Goal: Task Accomplishment & Management: Complete application form

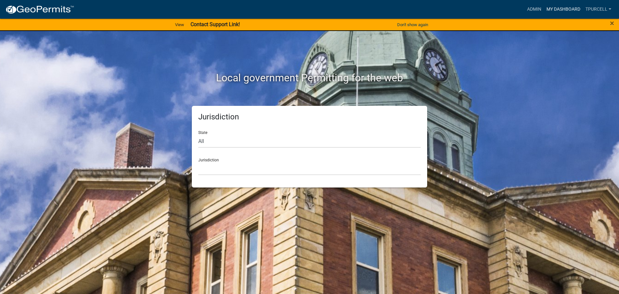
click at [566, 7] on link "My Dashboard" at bounding box center [563, 9] width 39 height 12
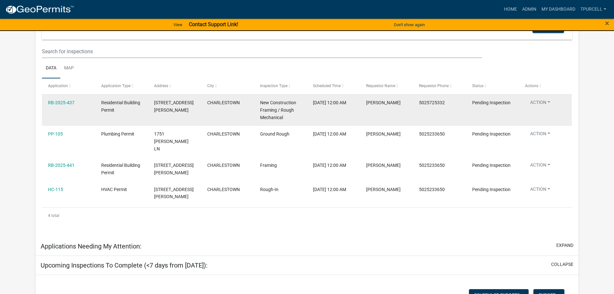
scroll to position [120, 0]
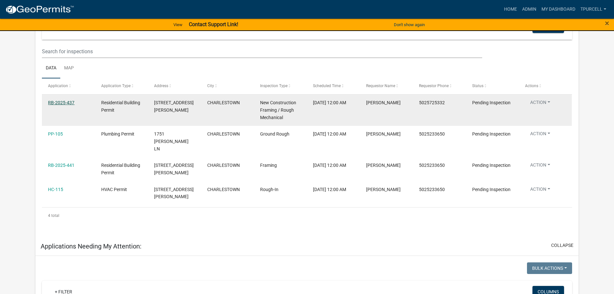
click at [66, 101] on link "RB-2025-437" at bounding box center [61, 102] width 26 height 5
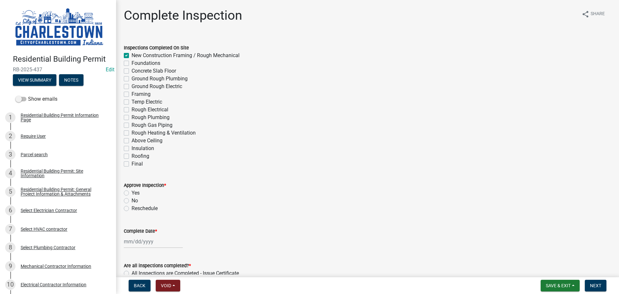
click at [131, 109] on label "Rough Electrical" at bounding box center [149, 110] width 37 height 8
click at [131, 109] on input "Rough Electrical" at bounding box center [133, 108] width 4 height 4
checkbox input "true"
checkbox input "false"
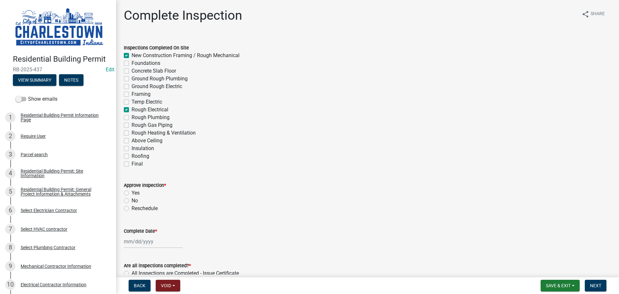
checkbox input "false"
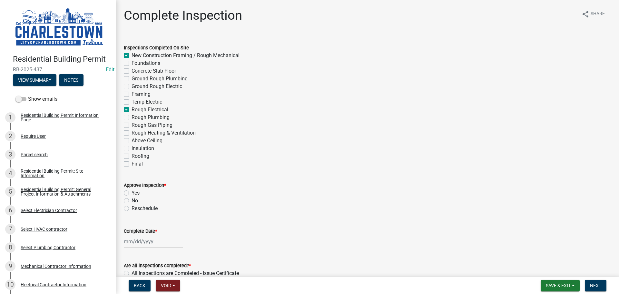
checkbox input "true"
checkbox input "false"
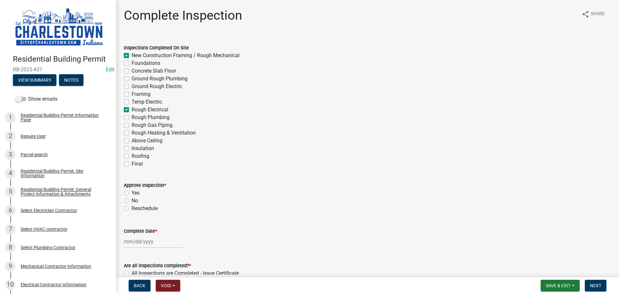
checkbox input "false"
click at [131, 133] on label "Rough Heating & Ventilation" at bounding box center [163, 133] width 64 height 8
click at [131, 133] on input "Rough Heating & Ventilation" at bounding box center [133, 131] width 4 height 4
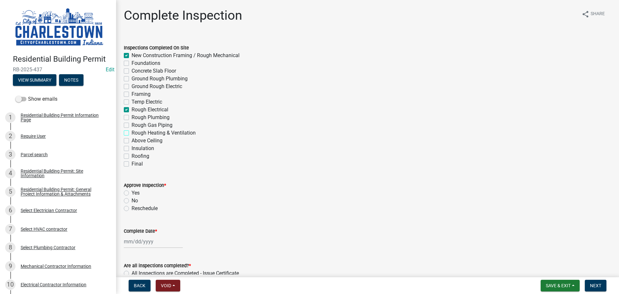
checkbox input "true"
checkbox input "false"
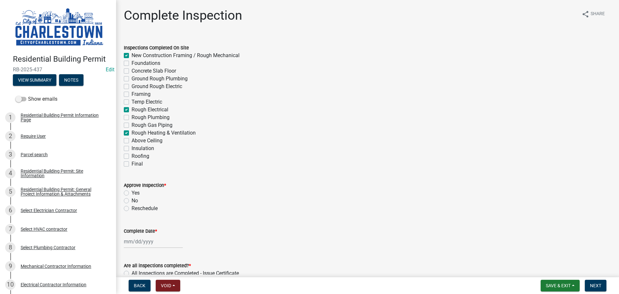
checkbox input "false"
checkbox input "true"
checkbox input "false"
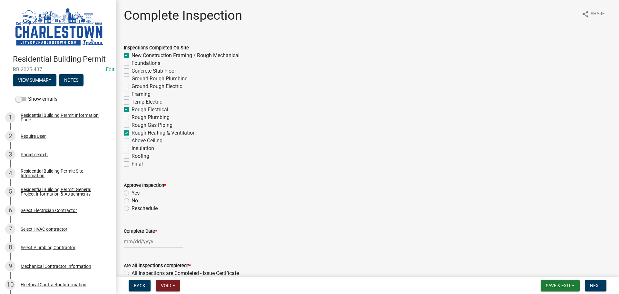
checkbox input "false"
checkbox input "true"
checkbox input "false"
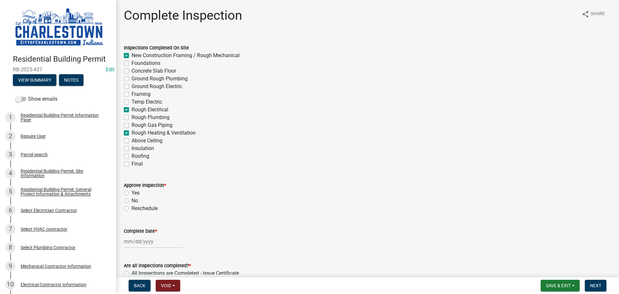
checkbox input "false"
click at [131, 193] on label "Yes" at bounding box center [135, 193] width 8 height 8
click at [131, 193] on input "Yes" at bounding box center [133, 191] width 4 height 4
radio input "true"
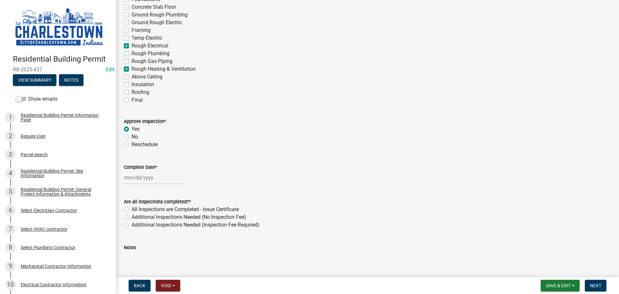
scroll to position [64, 0]
click at [146, 179] on div at bounding box center [153, 176] width 59 height 13
select select "9"
select select "2025"
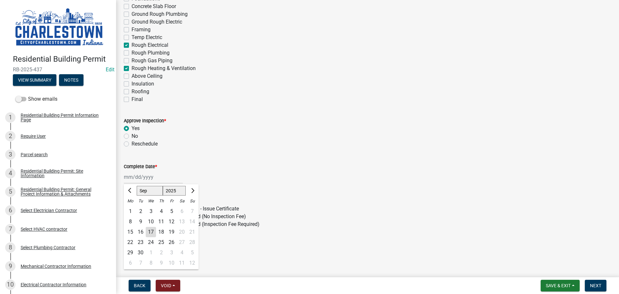
click at [140, 231] on div "16" at bounding box center [140, 232] width 10 height 10
type input "[DATE]"
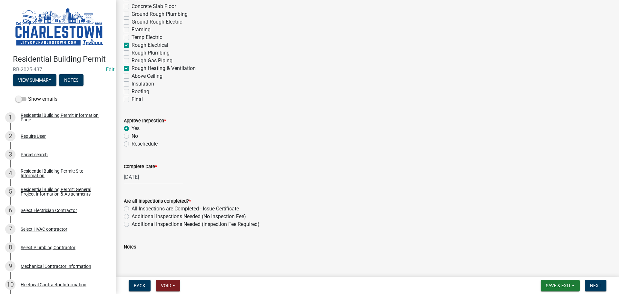
click at [131, 215] on label "Additional Inspections Needed (No Inspection Fee)" at bounding box center [188, 216] width 114 height 8
click at [131, 215] on input "Additional Inspections Needed (No Inspection Fee)" at bounding box center [133, 214] width 4 height 4
radio input "true"
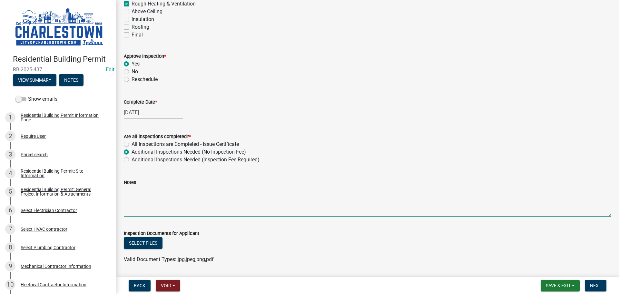
click at [146, 189] on textarea "Notes" at bounding box center [367, 201] width 487 height 30
click at [177, 190] on textarea "insulation was installed before inspection plate guards was in place" at bounding box center [367, 201] width 487 height 30
click at [295, 191] on textarea "insulation was installed in wall before inspection plate guards was in place" at bounding box center [367, 201] width 487 height 30
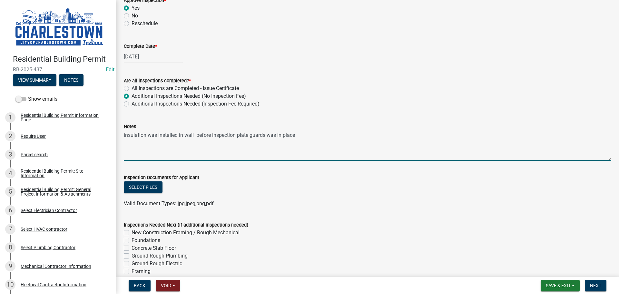
scroll to position [193, 0]
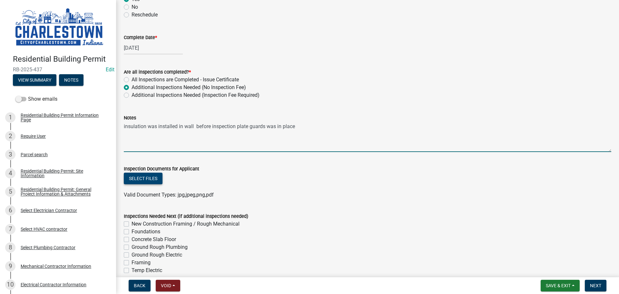
type textarea "insulation was installed in wall before inspection plate guards was in place"
click at [153, 176] on button "Select files" at bounding box center [143, 178] width 39 height 12
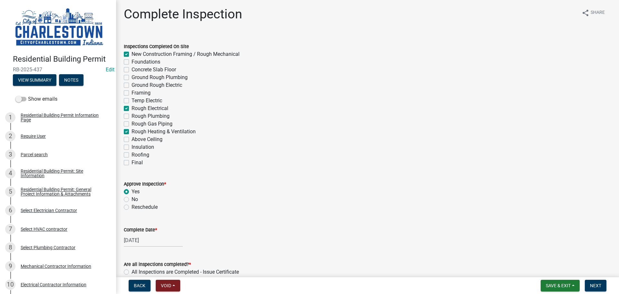
scroll to position [0, 0]
click at [599, 286] on span "Next" at bounding box center [595, 285] width 11 height 5
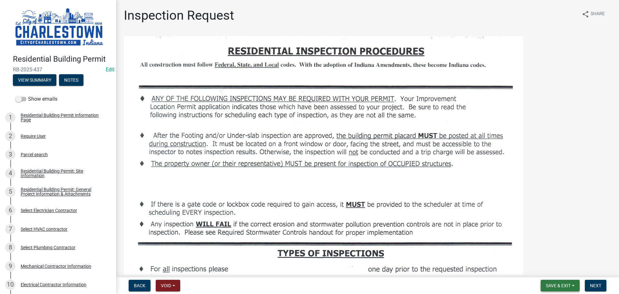
click at [558, 286] on span "Save & Exit" at bounding box center [558, 285] width 25 height 5
click at [548, 267] on button "Save & Exit" at bounding box center [554, 268] width 52 height 15
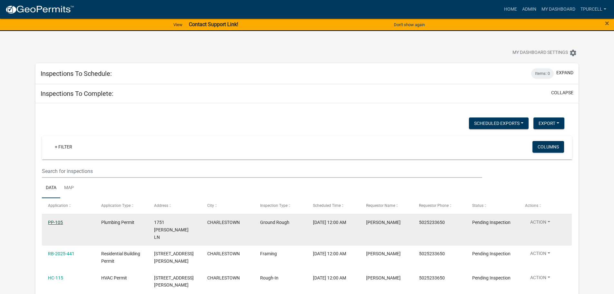
click at [57, 223] on link "PP-105" at bounding box center [55, 221] width 15 height 5
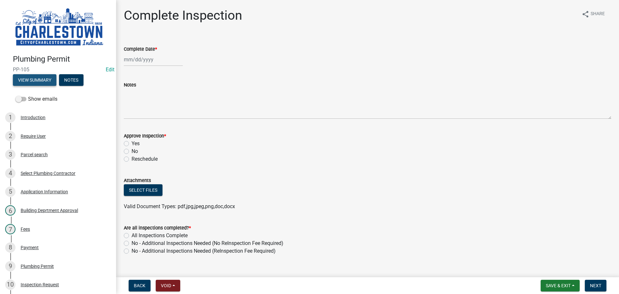
click at [41, 76] on button "View Summary" at bounding box center [35, 80] width 44 height 12
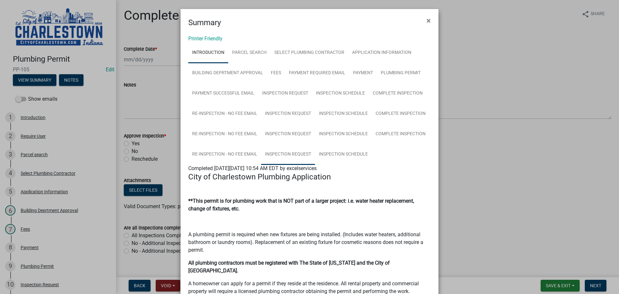
click at [297, 153] on link "Inspection Request" at bounding box center [288, 154] width 54 height 21
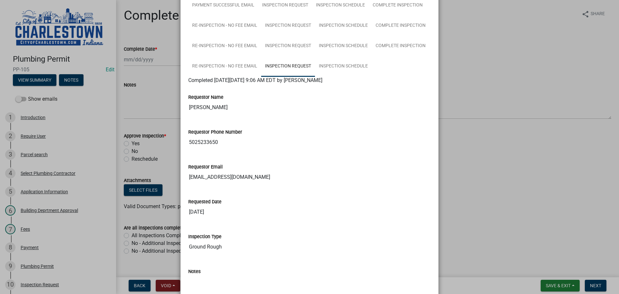
scroll to position [97, 0]
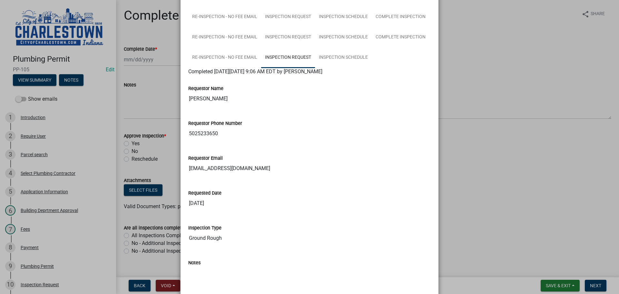
click at [481, 177] on ngb-modal-window "Summary × Printer Friendly Introduction Parcel search Select Plumbing Contracto…" at bounding box center [309, 147] width 619 height 294
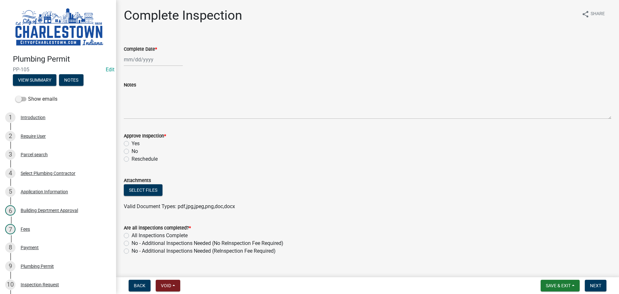
click at [146, 62] on div at bounding box center [153, 59] width 59 height 13
select select "9"
select select "2025"
click at [142, 116] on div "16" at bounding box center [140, 114] width 10 height 10
type input "[DATE]"
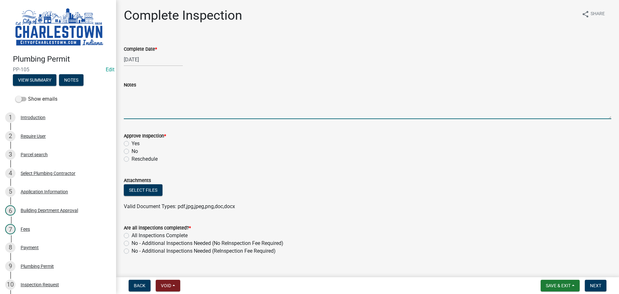
click at [131, 103] on textarea "Notes" at bounding box center [367, 104] width 487 height 30
type textarea "ground rough plumber for add on floor drains and bathrooms"
click at [131, 143] on label "Yes" at bounding box center [135, 144] width 8 height 8
click at [131, 143] on input "Yes" at bounding box center [133, 142] width 4 height 4
radio input "true"
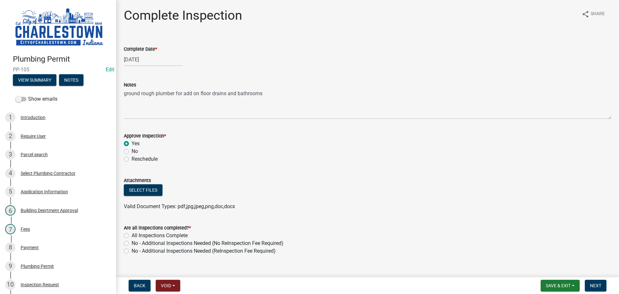
scroll to position [11, 0]
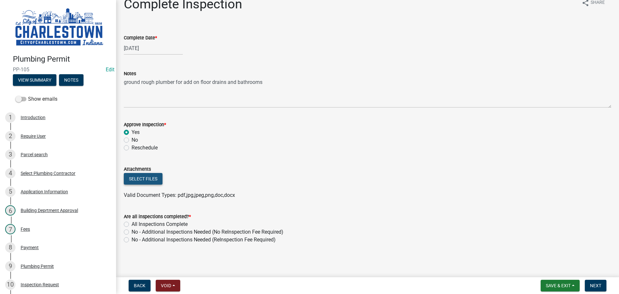
click at [150, 178] on button "Select files" at bounding box center [143, 179] width 39 height 12
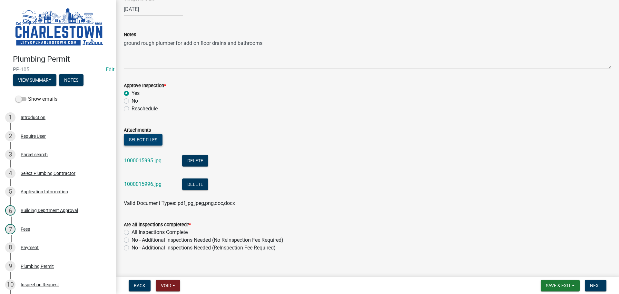
scroll to position [58, 0]
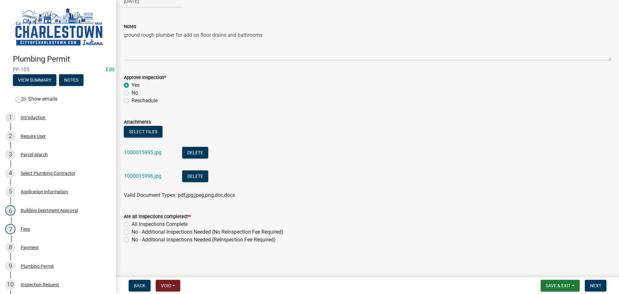
click at [131, 232] on label "No - Additional Inspections Needed (No ReInspection Fee Required)" at bounding box center [207, 232] width 152 height 8
click at [131, 232] on input "No - Additional Inspections Needed (No ReInspection Fee Required)" at bounding box center [133, 230] width 4 height 4
radio input "true"
click at [597, 286] on span "Next" at bounding box center [595, 285] width 11 height 5
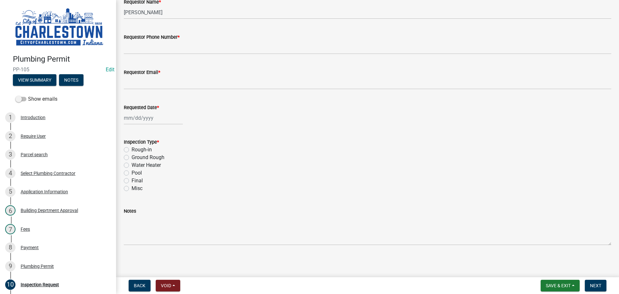
scroll to position [48, 0]
click at [558, 283] on span "Save & Exit" at bounding box center [558, 285] width 25 height 5
click at [549, 268] on button "Save & Exit" at bounding box center [554, 268] width 52 height 15
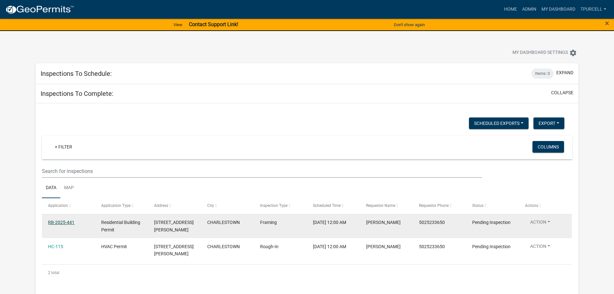
click at [63, 219] on link "RB-2025-441" at bounding box center [61, 221] width 26 height 5
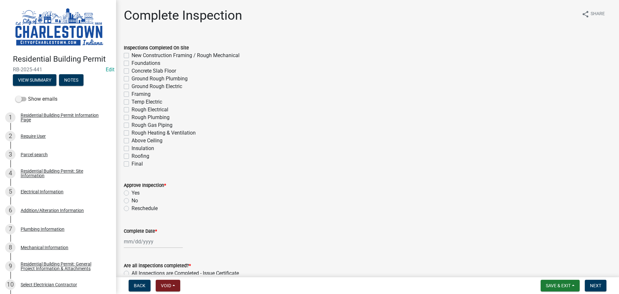
click at [131, 94] on label "Framing" at bounding box center [140, 94] width 19 height 8
click at [131, 94] on input "Framing" at bounding box center [133, 92] width 4 height 4
checkbox input "true"
checkbox input "false"
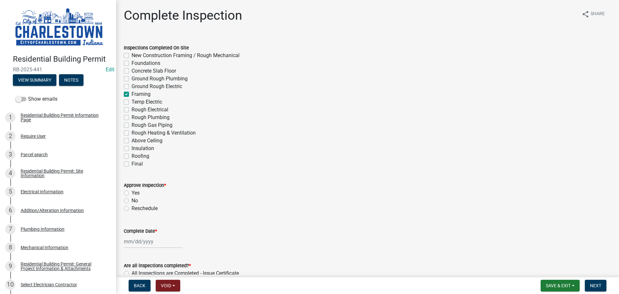
checkbox input "false"
checkbox input "true"
checkbox input "false"
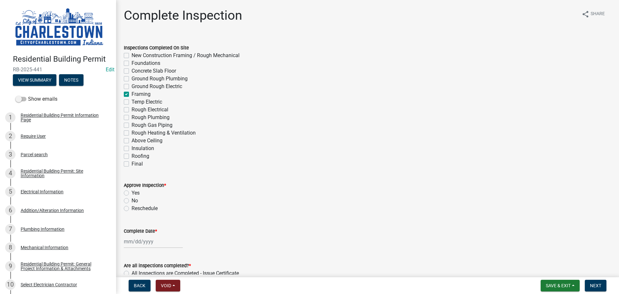
checkbox input "false"
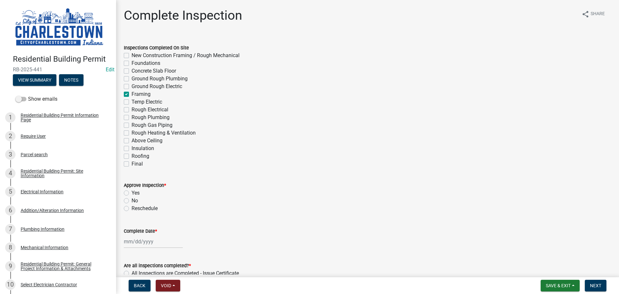
checkbox input "false"
click at [131, 109] on label "Rough Electrical" at bounding box center [149, 110] width 37 height 8
click at [131, 109] on input "Rough Electrical" at bounding box center [133, 108] width 4 height 4
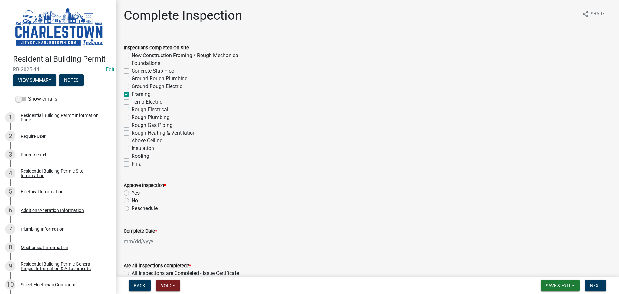
checkbox input "true"
checkbox input "false"
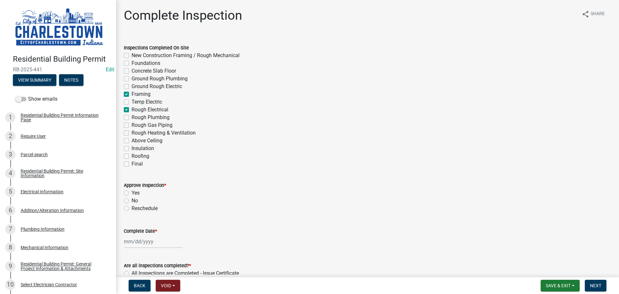
checkbox input "false"
checkbox input "true"
checkbox input "false"
checkbox input "true"
checkbox input "false"
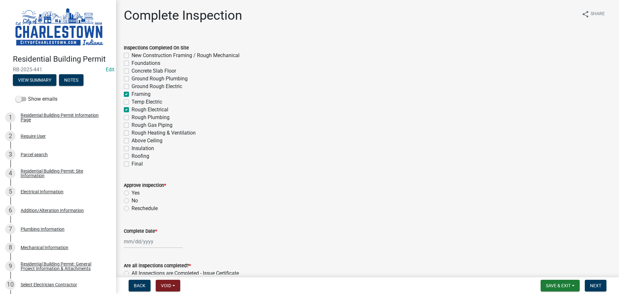
checkbox input "false"
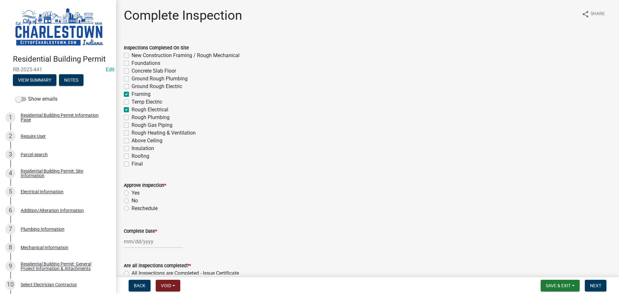
checkbox input "false"
click at [131, 133] on label "Rough Heating & Ventilation" at bounding box center [163, 133] width 64 height 8
click at [131, 133] on input "Rough Heating & Ventilation" at bounding box center [133, 131] width 4 height 4
checkbox input "true"
checkbox input "false"
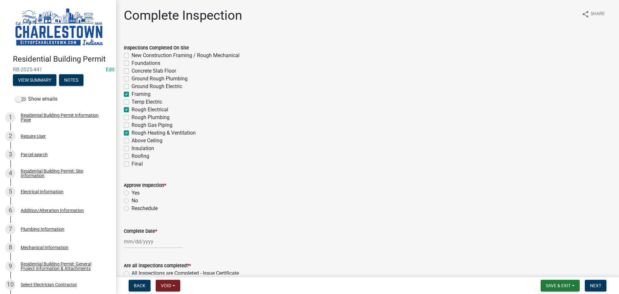
checkbox input "false"
checkbox input "true"
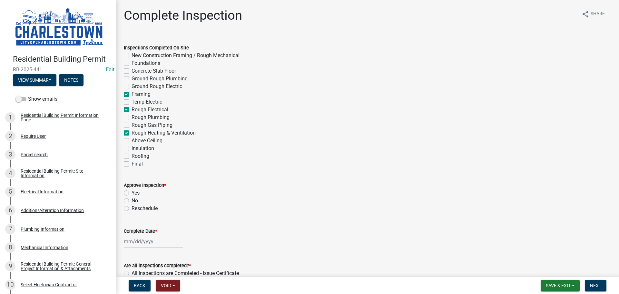
checkbox input "false"
checkbox input "true"
checkbox input "false"
checkbox input "true"
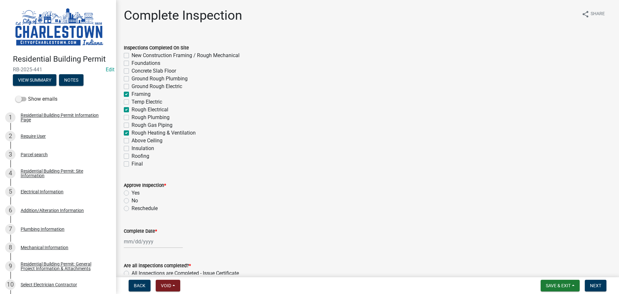
checkbox input "false"
click at [131, 193] on label "Yes" at bounding box center [135, 193] width 8 height 8
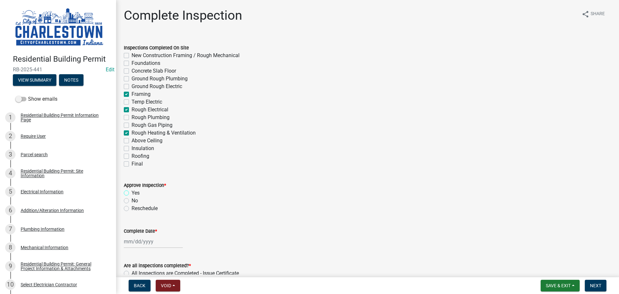
click at [131, 193] on input "Yes" at bounding box center [133, 191] width 4 height 4
radio input "true"
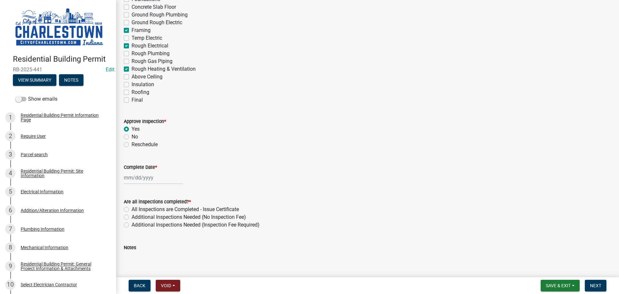
scroll to position [64, 0]
select select "9"
select select "2025"
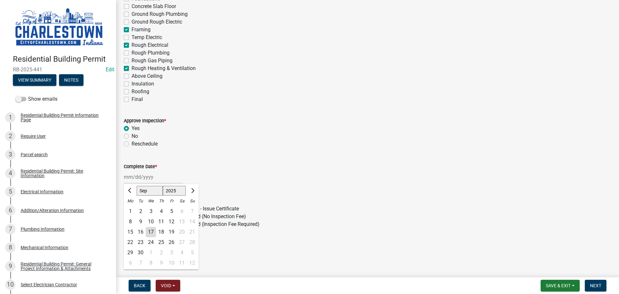
click at [141, 178] on div "[PERSON_NAME] Feb Mar Apr [PERSON_NAME][DATE] Oct Nov [DATE] 1526 1527 1528 152…" at bounding box center [153, 176] width 59 height 13
click at [142, 232] on div "16" at bounding box center [140, 232] width 10 height 10
type input "[DATE]"
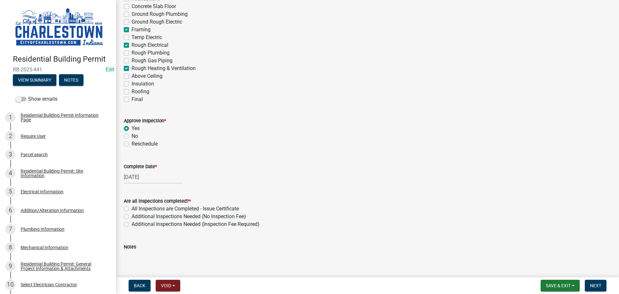
click at [131, 216] on label "Additional Inspections Needed (No Inspection Fee)" at bounding box center [188, 216] width 114 height 8
click at [131, 216] on input "Additional Inspections Needed (No Inspection Fee)" at bounding box center [133, 214] width 4 height 4
radio input "true"
click at [147, 252] on textarea "Notes" at bounding box center [367, 265] width 487 height 30
click at [131, 52] on label "Rough Plumbing" at bounding box center [150, 53] width 38 height 8
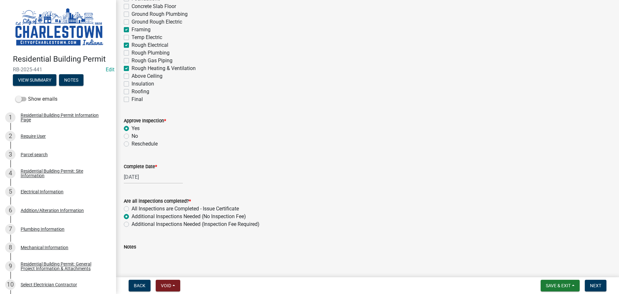
click at [131, 52] on input "Rough Plumbing" at bounding box center [133, 51] width 4 height 4
checkbox input "true"
checkbox input "false"
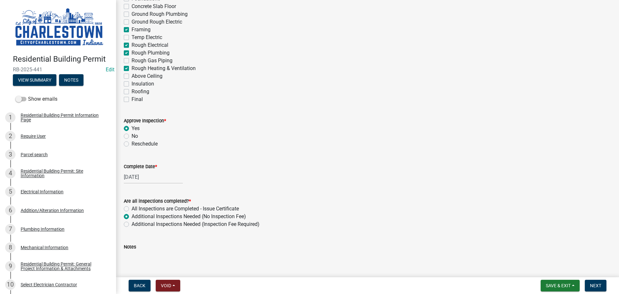
checkbox input "false"
checkbox input "true"
checkbox input "false"
checkbox input "true"
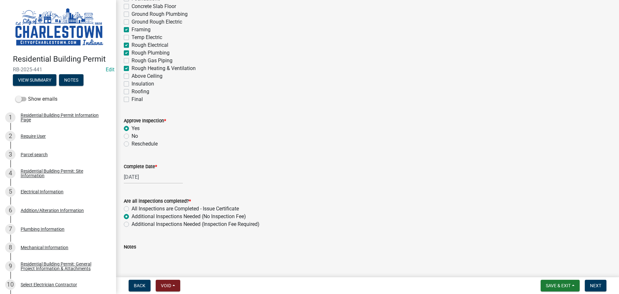
checkbox input "true"
checkbox input "false"
checkbox input "true"
checkbox input "false"
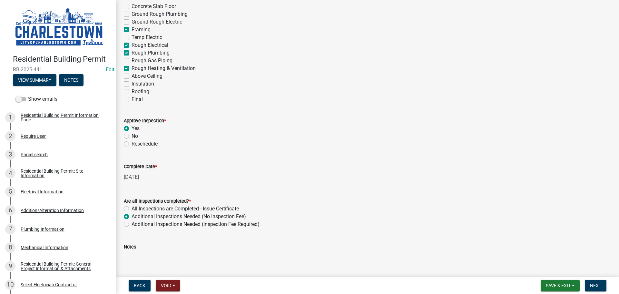
checkbox input "false"
click at [150, 256] on textarea "Notes" at bounding box center [367, 265] width 487 height 30
type textarea "T"
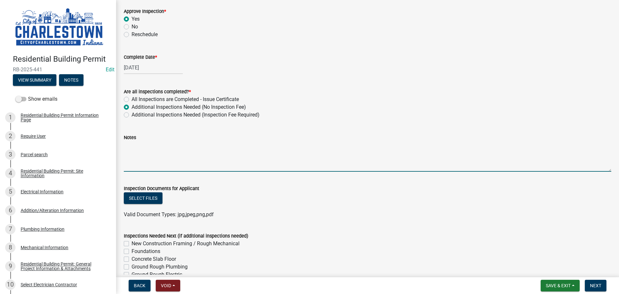
scroll to position [193, 0]
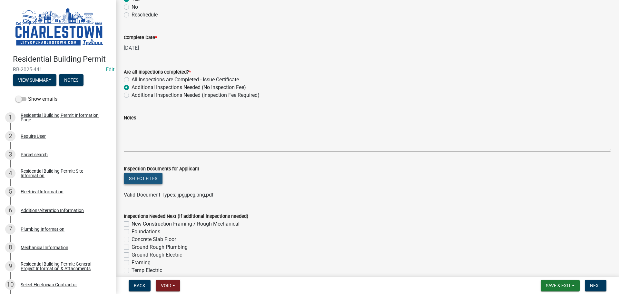
click at [141, 181] on button "Select files" at bounding box center [143, 178] width 39 height 12
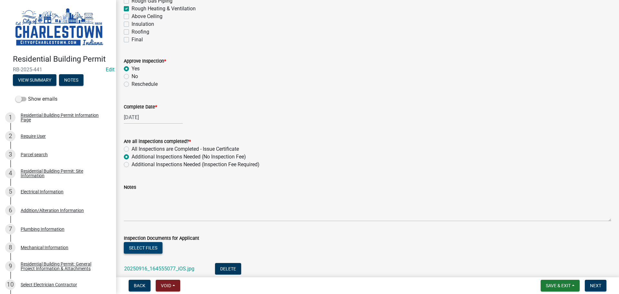
scroll to position [113, 0]
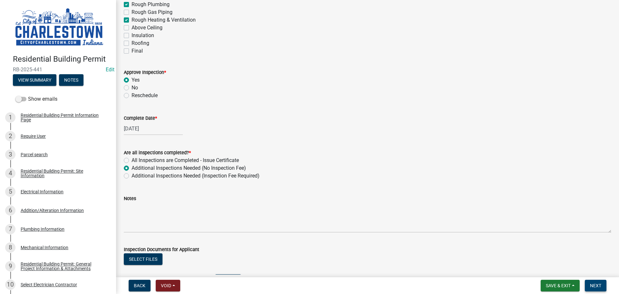
click at [598, 285] on span "Next" at bounding box center [595, 285] width 11 height 5
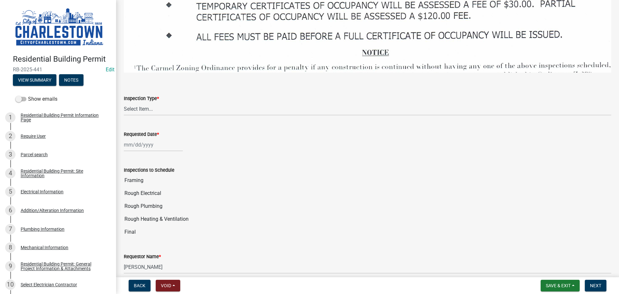
scroll to position [999, 0]
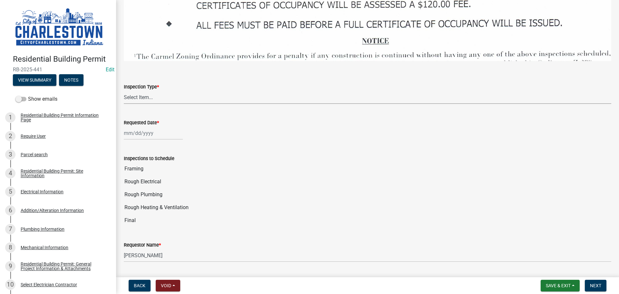
click at [152, 93] on select "Select Item... New Construction Framing / Rough Mechanical Foundations Concrete…" at bounding box center [367, 97] width 487 height 13
click at [124, 91] on select "Select Item... New Construction Framing / Rough Mechanical Foundations Concrete…" at bounding box center [367, 97] width 487 height 13
select select "e9307740-9d14-477c-a80e-e9d0e0a7c74a"
click at [558, 284] on span "Save & Exit" at bounding box center [558, 285] width 25 height 5
click at [546, 270] on button "Save & Exit" at bounding box center [554, 268] width 52 height 15
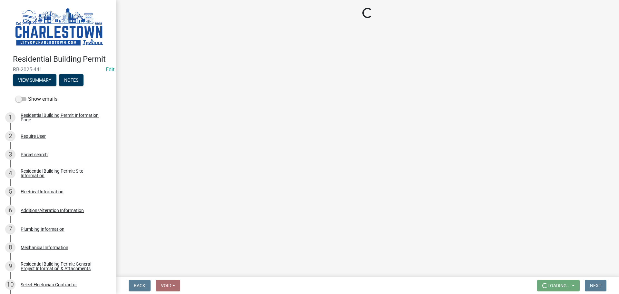
scroll to position [0, 0]
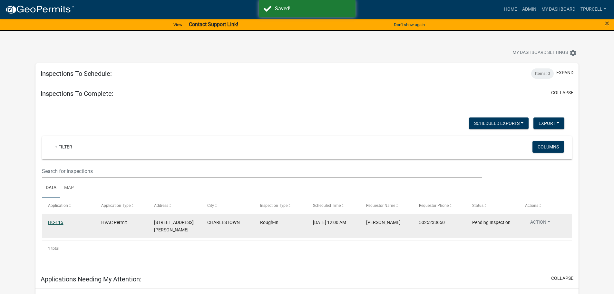
click at [57, 222] on link "HC-115" at bounding box center [55, 221] width 15 height 5
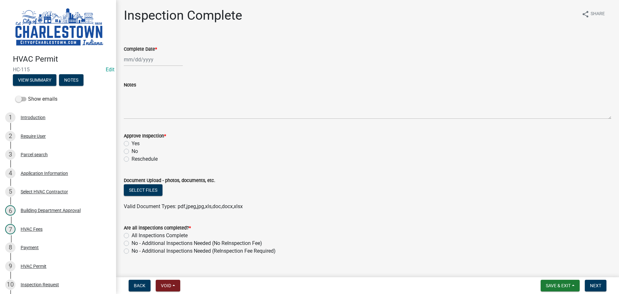
click at [146, 60] on div at bounding box center [153, 59] width 59 height 13
select select "9"
select select "2025"
click at [141, 114] on div "16" at bounding box center [140, 114] width 10 height 10
type input "[DATE]"
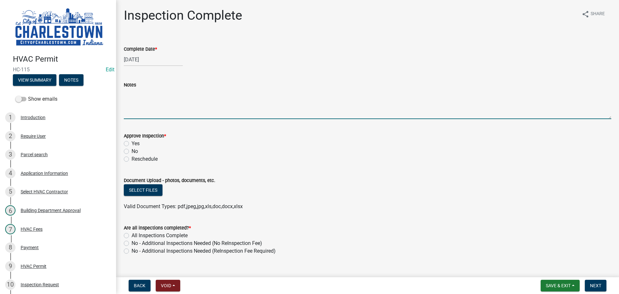
click at [143, 105] on textarea "Notes" at bounding box center [367, 104] width 487 height 30
click at [220, 95] on textarea "rough heating and air duck work in stalation" at bounding box center [367, 104] width 487 height 30
click at [229, 94] on textarea "rough heating and air duck work insalation n" at bounding box center [367, 104] width 487 height 30
click at [214, 95] on textarea "rough heating and air duck work insalation" at bounding box center [367, 104] width 487 height 30
type textarea "rough heating and air duck work insulation inspection"
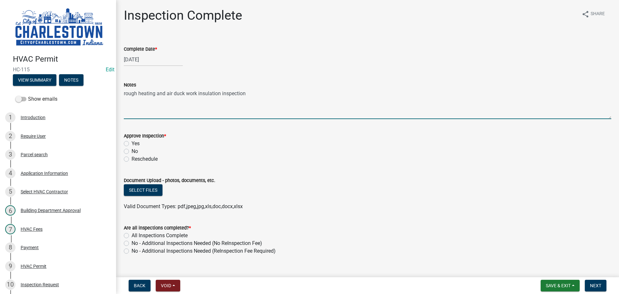
click at [131, 143] on label "Yes" at bounding box center [135, 144] width 8 height 8
click at [131, 143] on input "Yes" at bounding box center [133, 142] width 4 height 4
radio input "true"
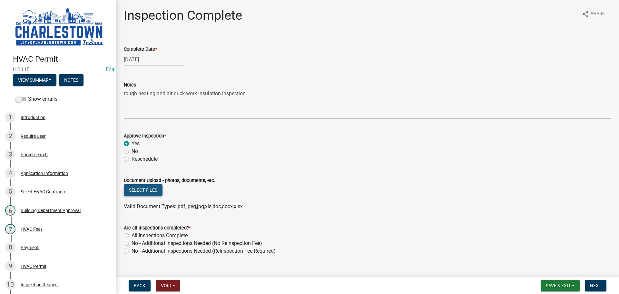
click at [148, 185] on button "Select files" at bounding box center [143, 190] width 39 height 12
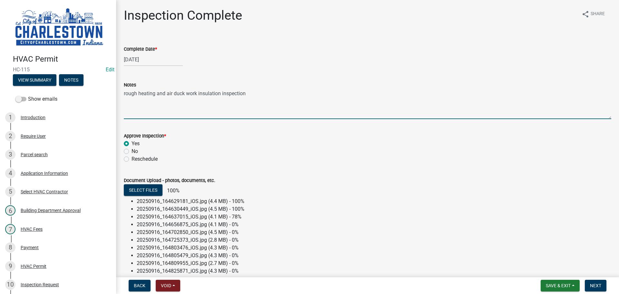
click at [256, 96] on textarea "rough heating and air duck work insulation inspection" at bounding box center [367, 104] width 487 height 30
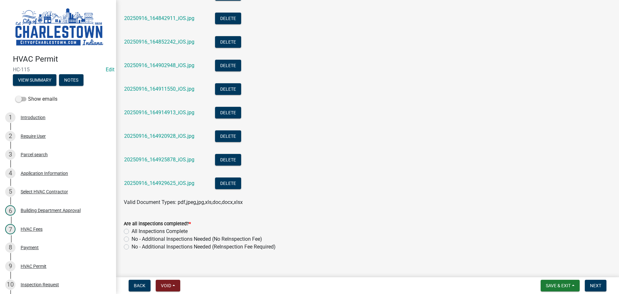
scroll to position [458, 0]
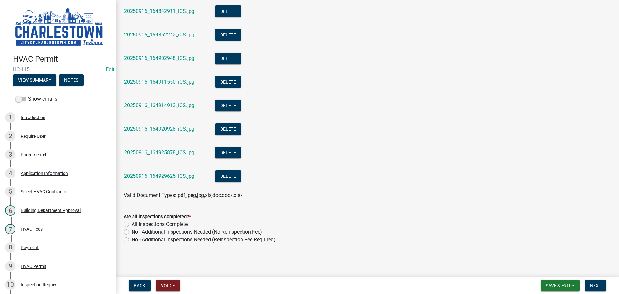
type textarea "rough heating and air duck work insulation inspection pass"
click at [131, 231] on label "No - Additional Inspections Needed (No ReInspection Fee)" at bounding box center [196, 232] width 131 height 8
click at [131, 231] on input "No - Additional Inspections Needed (No ReInspection Fee)" at bounding box center [133, 230] width 4 height 4
radio input "true"
click at [592, 286] on span "Next" at bounding box center [595, 285] width 11 height 5
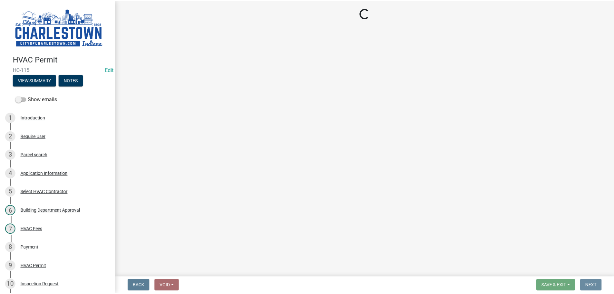
scroll to position [0, 0]
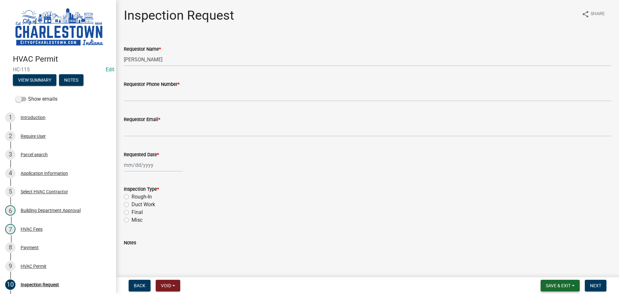
click at [559, 287] on span "Save & Exit" at bounding box center [558, 285] width 25 height 5
click at [551, 269] on button "Save & Exit" at bounding box center [554, 268] width 52 height 15
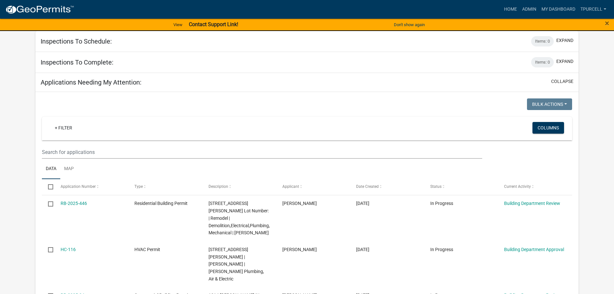
scroll to position [64, 0]
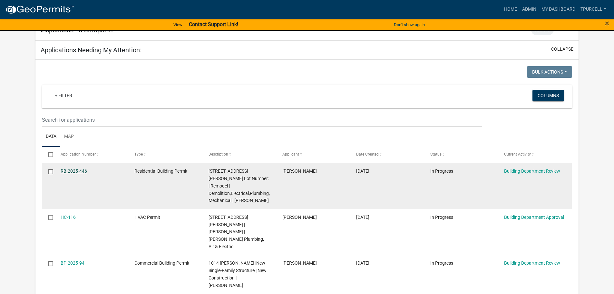
click at [81, 171] on link "RB-2025-446" at bounding box center [74, 170] width 26 height 5
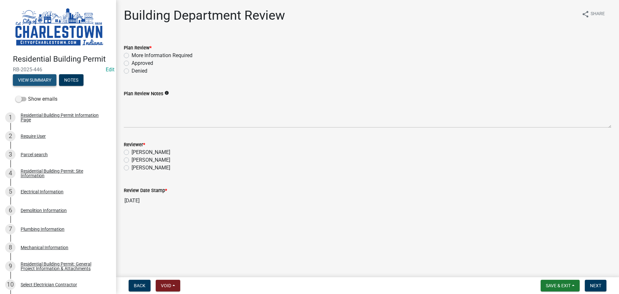
click at [45, 77] on button "View Summary" at bounding box center [35, 80] width 44 height 12
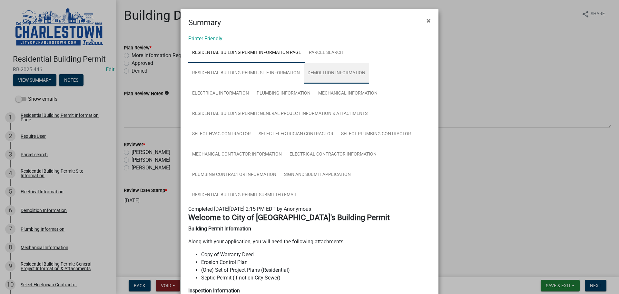
click at [341, 72] on link "Demolition Information" at bounding box center [336, 73] width 65 height 21
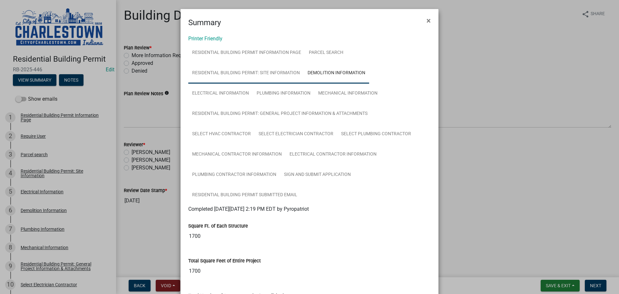
click at [281, 72] on link "Residential Building Permit: Site Information" at bounding box center [245, 73] width 115 height 21
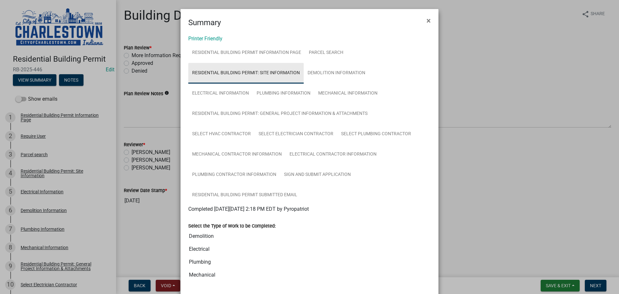
click at [276, 72] on link "Residential Building Permit: Site Information" at bounding box center [245, 73] width 115 height 21
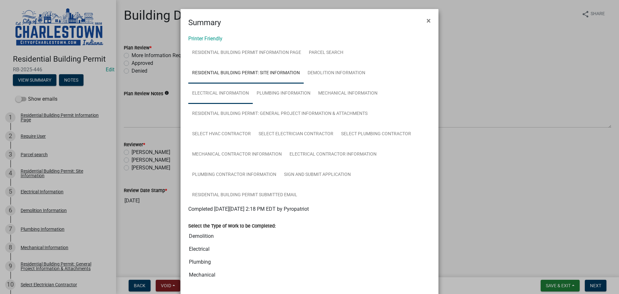
click at [226, 92] on link "Electrical Information" at bounding box center [220, 93] width 64 height 21
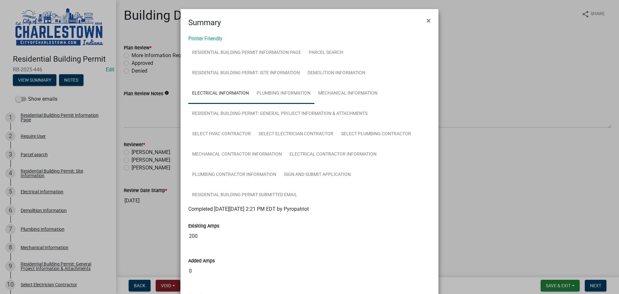
click at [287, 94] on link "Plumbing Information" at bounding box center [284, 93] width 62 height 21
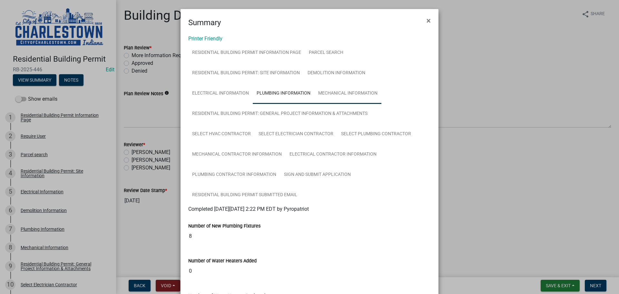
click at [335, 93] on link "Mechanical Information" at bounding box center [347, 93] width 67 height 21
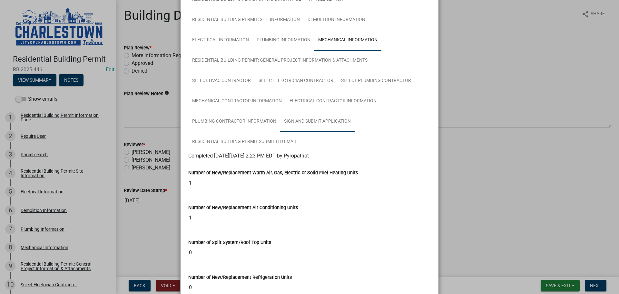
scroll to position [97, 0]
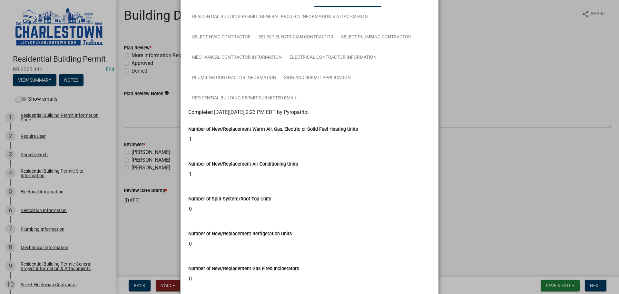
click at [125, 62] on ngb-modal-window "Summary × Printer Friendly Residential Building Permit Information Page Parcel …" at bounding box center [309, 147] width 619 height 294
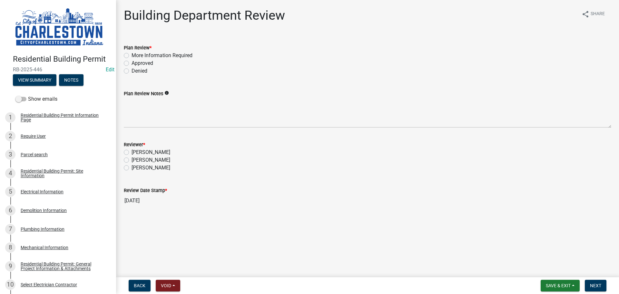
click at [131, 62] on label "Approved" at bounding box center [142, 63] width 22 height 8
click at [131, 62] on input "Approved" at bounding box center [133, 61] width 4 height 4
radio input "true"
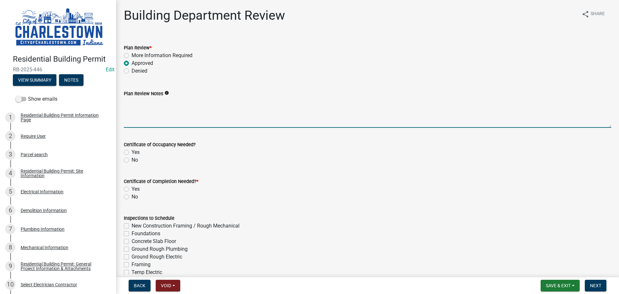
click at [150, 102] on textarea "Plan Review Notes" at bounding box center [367, 112] width 487 height 30
type textarea "r"
type textarea "g"
type textarea "total remodeled"
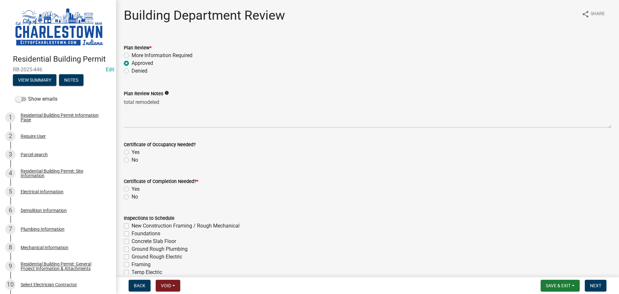
click at [131, 189] on label "Yes" at bounding box center [135, 189] width 8 height 8
click at [131, 189] on input "Yes" at bounding box center [133, 187] width 4 height 4
radio input "true"
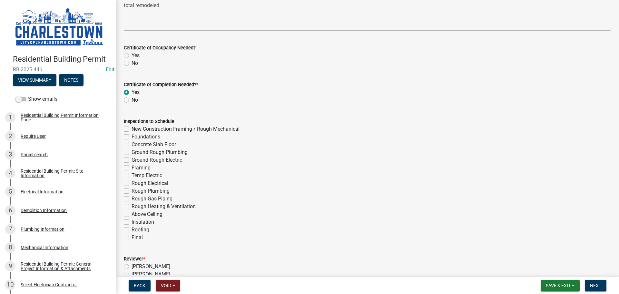
click at [131, 153] on label "Ground Rough Plumbing" at bounding box center [159, 152] width 56 height 8
click at [131, 152] on input "Ground Rough Plumbing" at bounding box center [133, 150] width 4 height 4
checkbox input "true"
checkbox input "false"
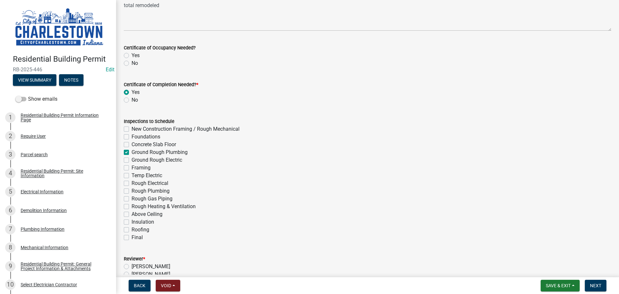
checkbox input "false"
checkbox input "true"
checkbox input "false"
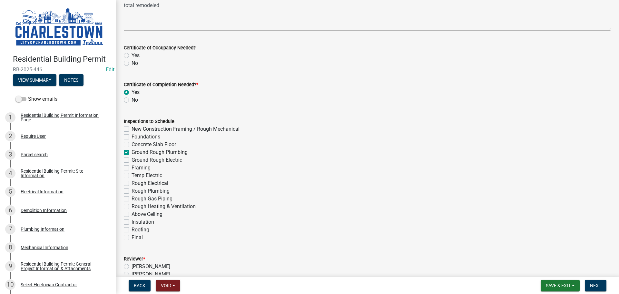
checkbox input "false"
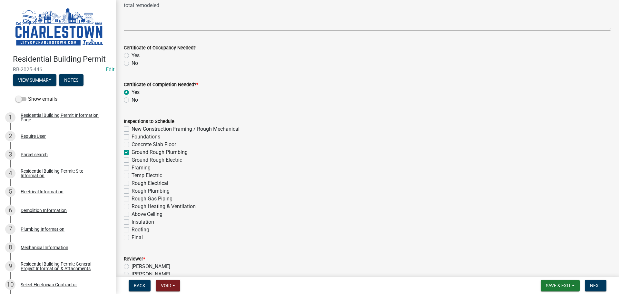
checkbox input "false"
click at [131, 161] on label "Ground Rough Electric" at bounding box center [156, 160] width 51 height 8
click at [131, 160] on input "Ground Rough Electric" at bounding box center [133, 158] width 4 height 4
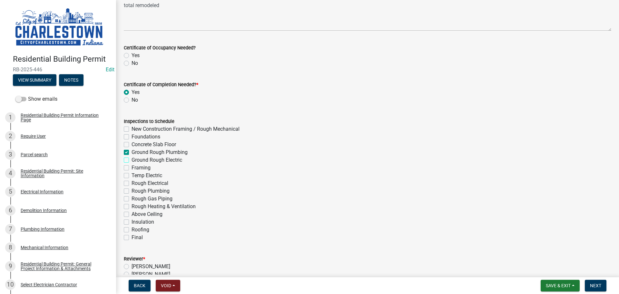
checkbox input "true"
checkbox input "false"
checkbox input "true"
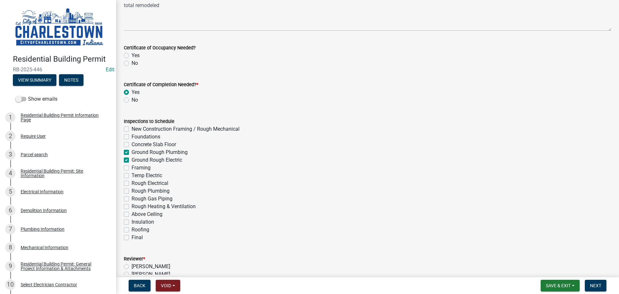
checkbox input "true"
checkbox input "false"
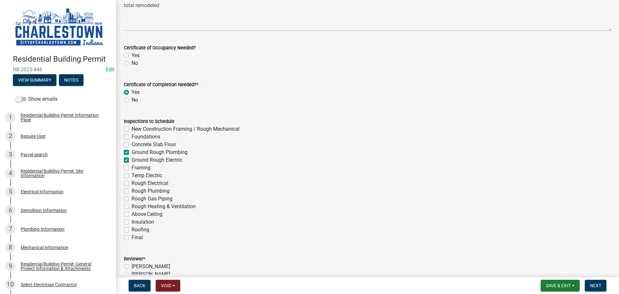
checkbox input "false"
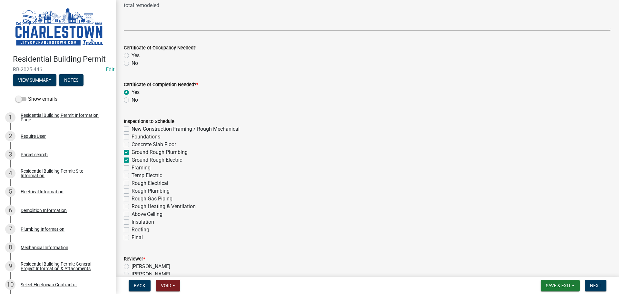
checkbox input "false"
click at [131, 167] on label "Framing" at bounding box center [140, 168] width 19 height 8
click at [131, 167] on input "Framing" at bounding box center [133, 166] width 4 height 4
checkbox input "true"
checkbox input "false"
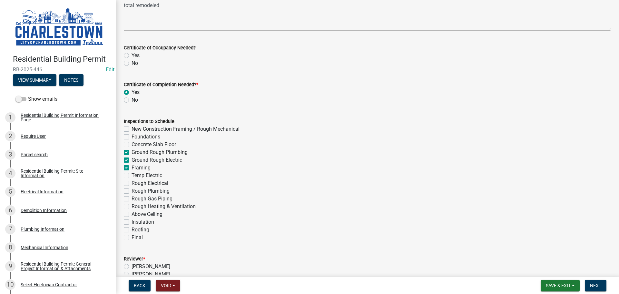
checkbox input "false"
checkbox input "true"
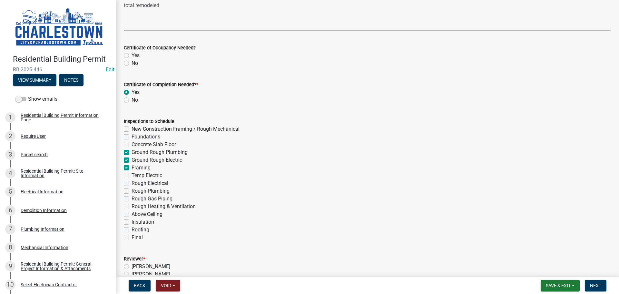
checkbox input "false"
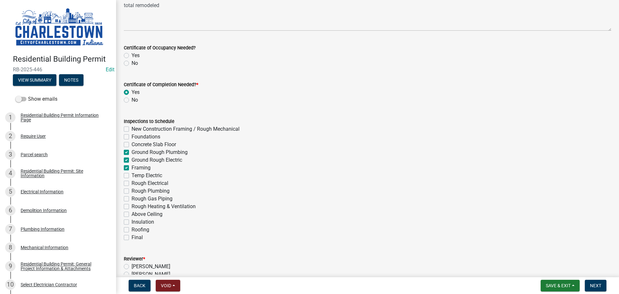
checkbox input "false"
click at [131, 175] on label "Temp Electric" at bounding box center [146, 175] width 31 height 8
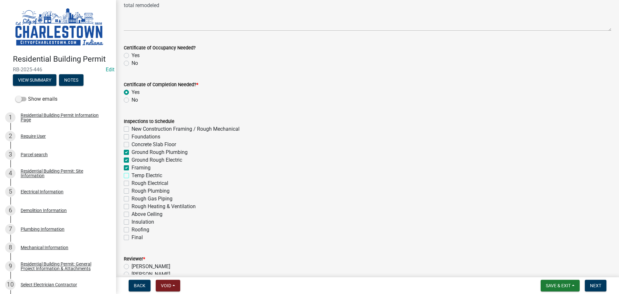
click at [131, 175] on input "Temp Electric" at bounding box center [133, 173] width 4 height 4
checkbox input "true"
checkbox input "false"
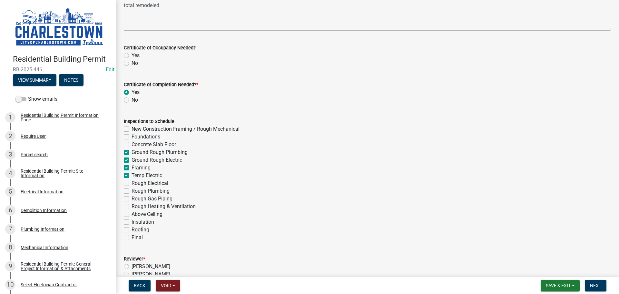
checkbox input "true"
checkbox input "false"
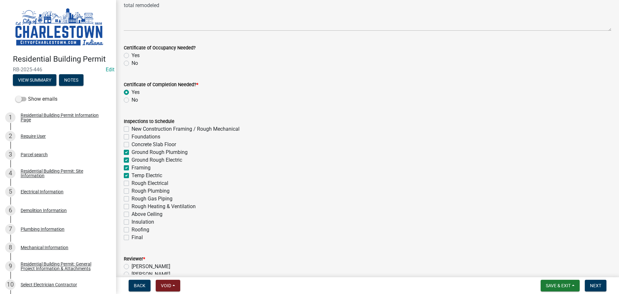
checkbox input "false"
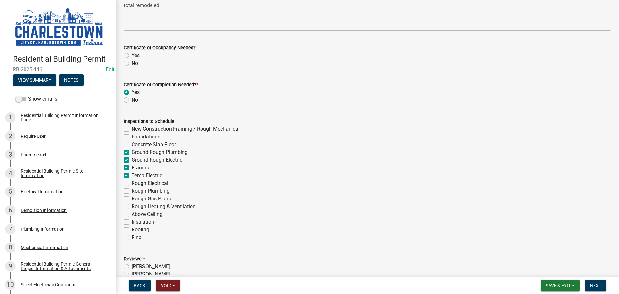
checkbox input "false"
click at [131, 183] on label "Rough Electrical" at bounding box center [149, 183] width 37 height 8
click at [131, 183] on input "Rough Electrical" at bounding box center [133, 181] width 4 height 4
checkbox input "true"
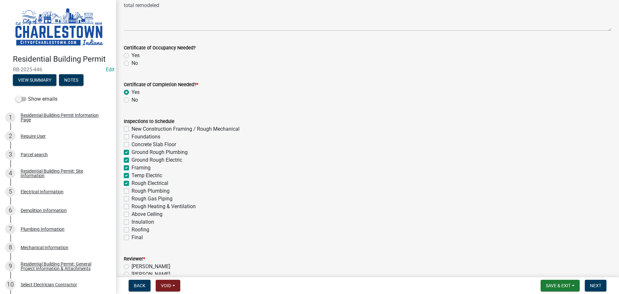
checkbox input "false"
checkbox input "true"
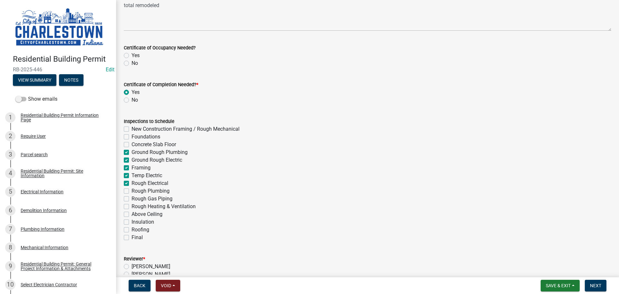
checkbox input "true"
click at [131, 190] on label "Rough Plumbing" at bounding box center [150, 191] width 38 height 8
click at [131, 190] on input "Rough Plumbing" at bounding box center [133, 189] width 4 height 4
click at [131, 205] on label "Rough Heating & Ventilation" at bounding box center [163, 206] width 64 height 8
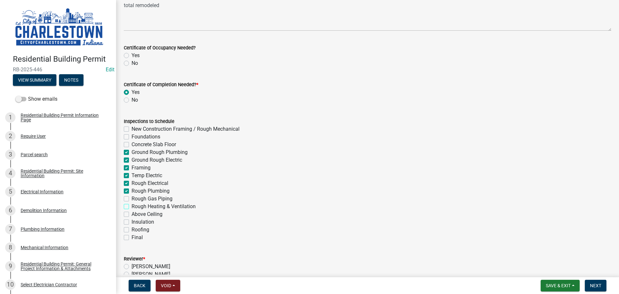
click at [131, 205] on input "Rough Heating & Ventilation" at bounding box center [133, 204] width 4 height 4
click at [131, 235] on label "Final" at bounding box center [136, 237] width 11 height 8
click at [131, 235] on input "Final" at bounding box center [133, 235] width 4 height 4
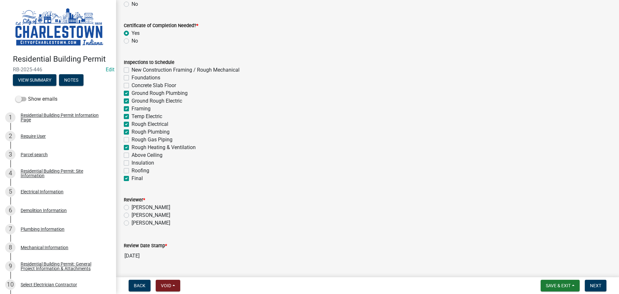
scroll to position [161, 0]
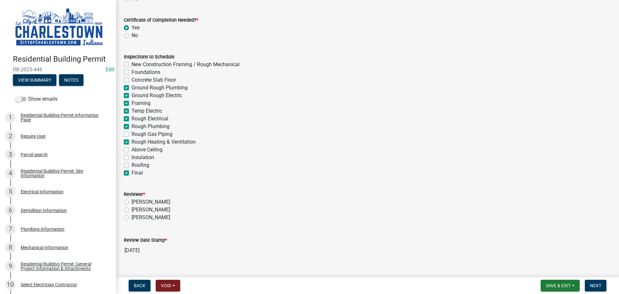
click at [131, 218] on label "[PERSON_NAME]" at bounding box center [150, 217] width 39 height 8
click at [131, 218] on input "[PERSON_NAME]" at bounding box center [133, 215] width 4 height 4
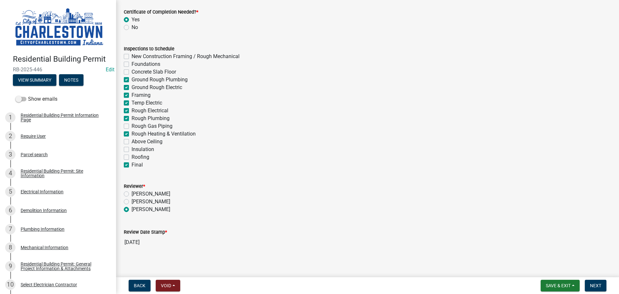
scroll to position [174, 0]
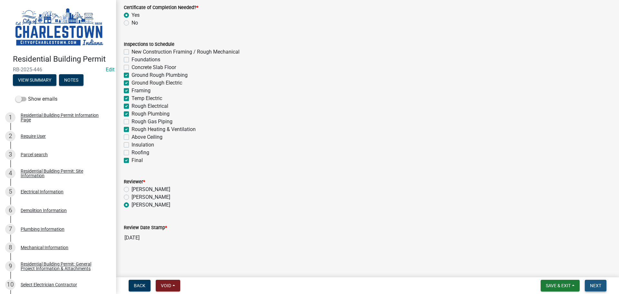
click at [597, 286] on span "Next" at bounding box center [595, 285] width 11 height 5
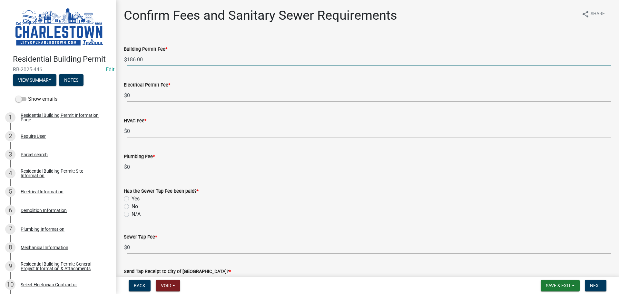
click at [145, 61] on input "186.00" at bounding box center [369, 59] width 484 height 13
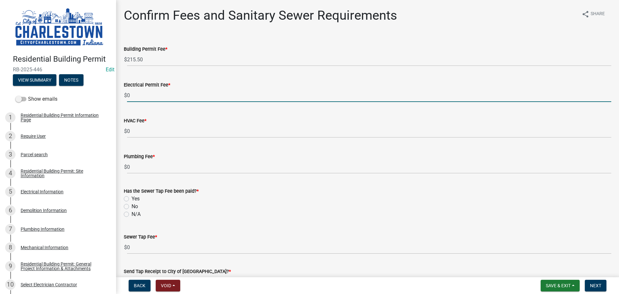
click at [158, 94] on input "0" at bounding box center [369, 95] width 484 height 13
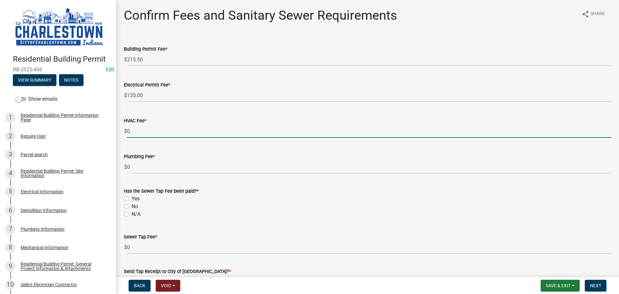
click at [148, 130] on input "0" at bounding box center [369, 130] width 484 height 13
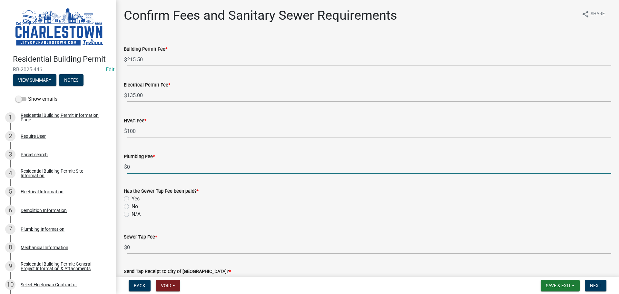
click at [135, 163] on input "0" at bounding box center [369, 166] width 484 height 13
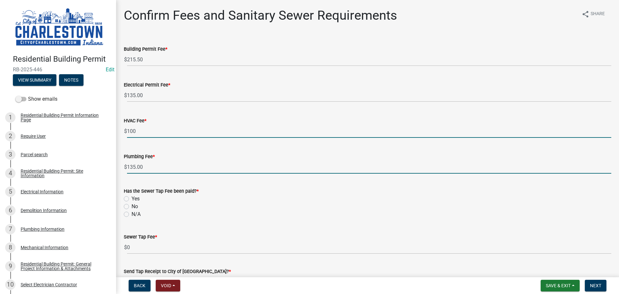
click at [144, 131] on input "100" at bounding box center [369, 130] width 484 height 13
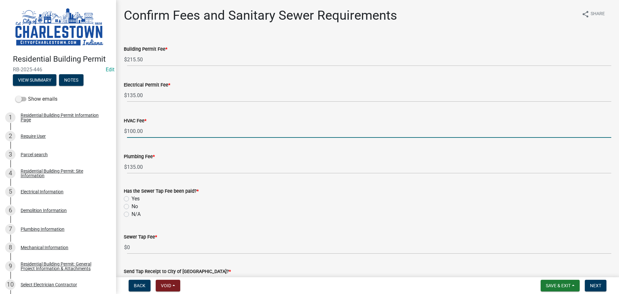
click at [131, 205] on label "No" at bounding box center [134, 206] width 6 height 8
click at [131, 205] on input "No" at bounding box center [133, 204] width 4 height 4
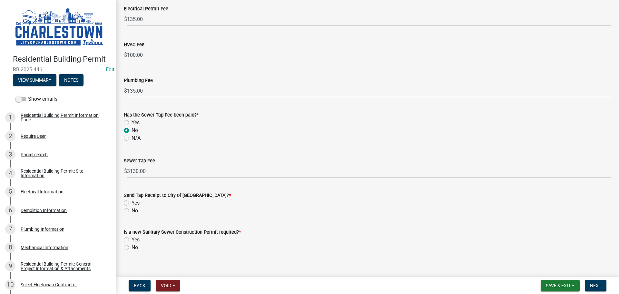
scroll to position [84, 0]
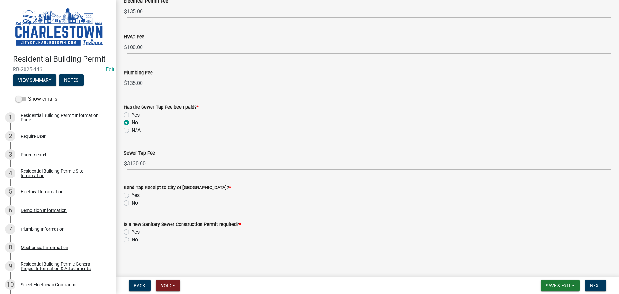
click at [131, 204] on label "No" at bounding box center [134, 203] width 6 height 8
click at [131, 203] on input "No" at bounding box center [133, 201] width 4 height 4
click at [131, 239] on label "No" at bounding box center [134, 240] width 6 height 8
click at [131, 239] on input "No" at bounding box center [133, 238] width 4 height 4
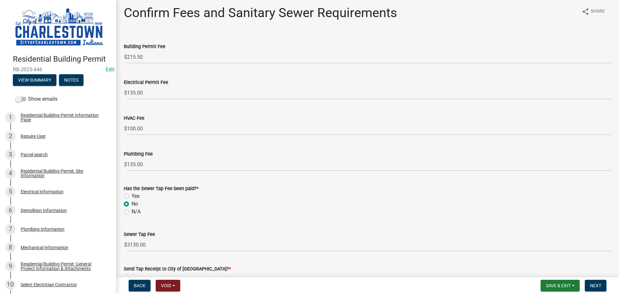
scroll to position [0, 0]
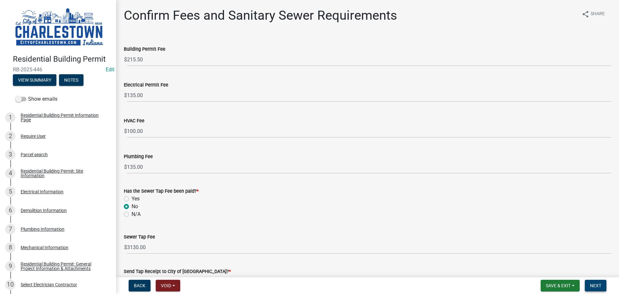
click at [600, 285] on span "Next" at bounding box center [595, 285] width 11 height 5
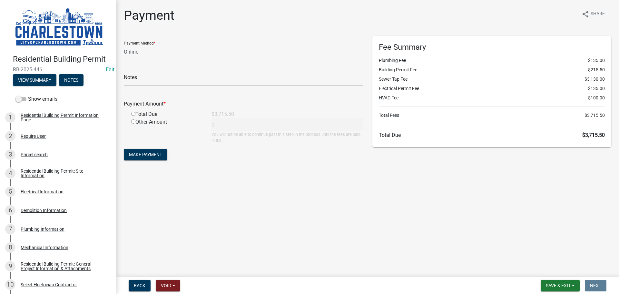
click at [133, 113] on input "radio" at bounding box center [133, 114] width 4 height 4
click at [141, 286] on span "Back" at bounding box center [140, 285] width 12 height 5
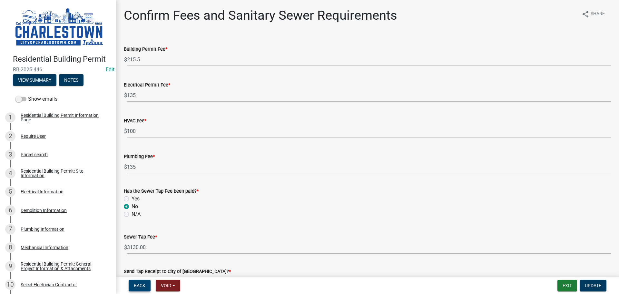
click at [141, 286] on span "Back" at bounding box center [140, 285] width 12 height 5
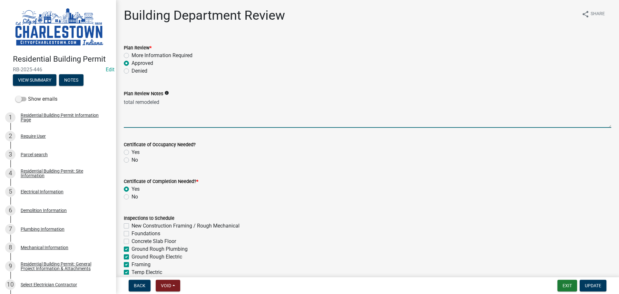
click at [167, 100] on textarea "total remodeled" at bounding box center [367, 112] width 487 height 30
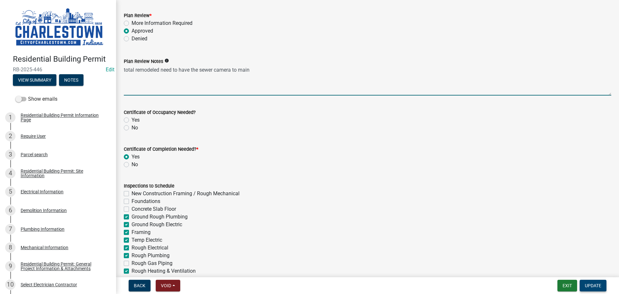
click at [596, 284] on span "Update" at bounding box center [593, 285] width 16 height 5
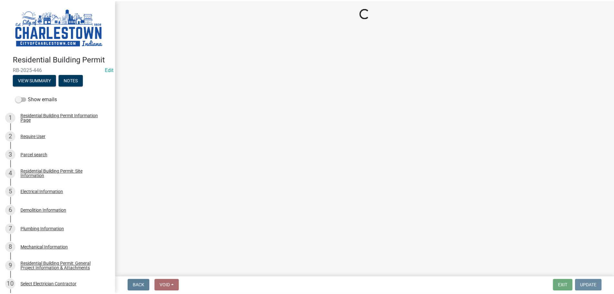
scroll to position [0, 0]
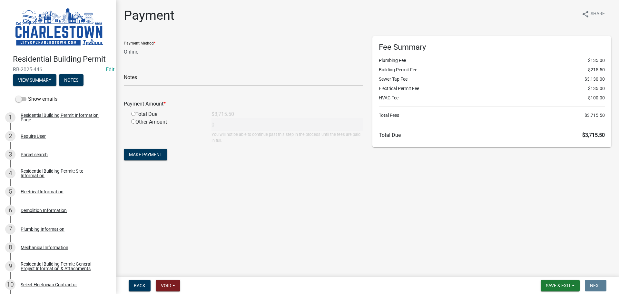
click at [134, 114] on input "radio" at bounding box center [133, 114] width 4 height 4
click at [559, 282] on button "Save & Exit" at bounding box center [559, 285] width 39 height 12
click at [549, 267] on button "Save & Exit" at bounding box center [554, 268] width 52 height 15
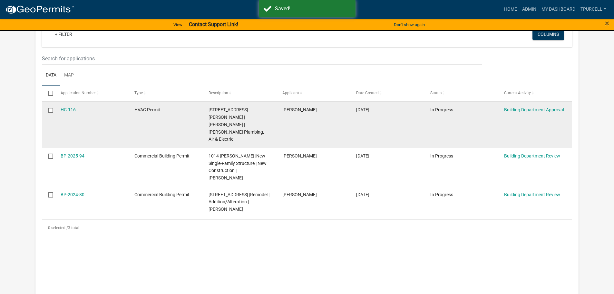
scroll to position [154, 0]
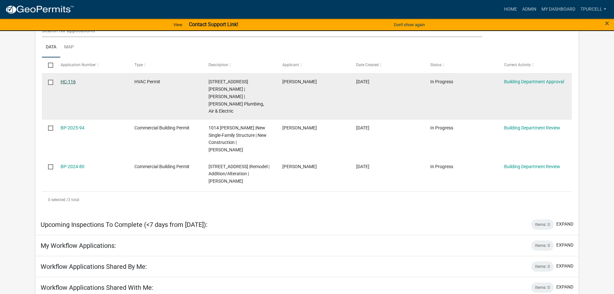
click at [69, 80] on link "HC-116" at bounding box center [68, 81] width 15 height 5
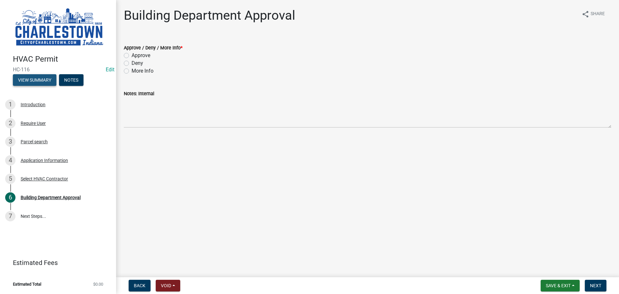
click at [40, 80] on button "View Summary" at bounding box center [35, 80] width 44 height 12
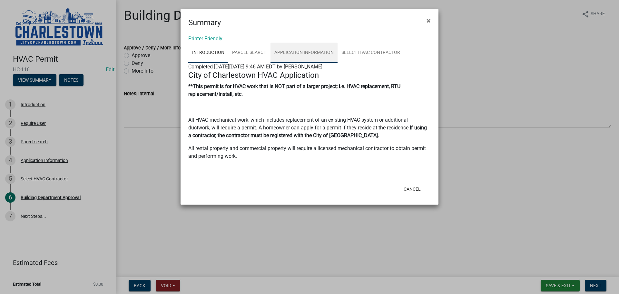
click at [306, 52] on link "Application Information" at bounding box center [303, 53] width 67 height 21
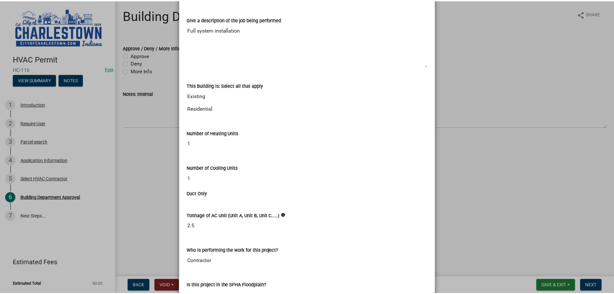
scroll to position [272, 0]
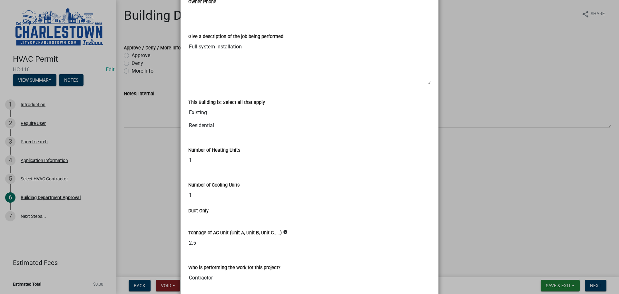
click at [485, 182] on ngb-modal-window "Summary × Printer Friendly Introduction Parcel search Application Information S…" at bounding box center [309, 147] width 619 height 294
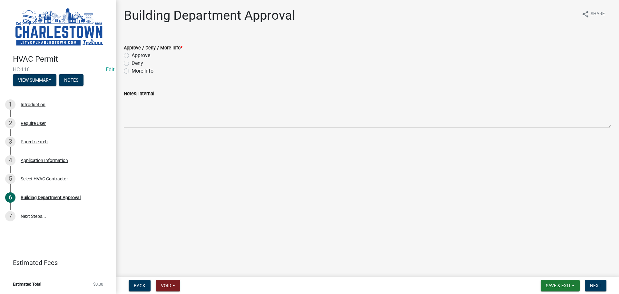
click at [131, 55] on label "Approve" at bounding box center [140, 56] width 19 height 8
click at [131, 55] on input "Approve" at bounding box center [133, 54] width 4 height 4
click at [594, 283] on span "Next" at bounding box center [595, 285] width 11 height 5
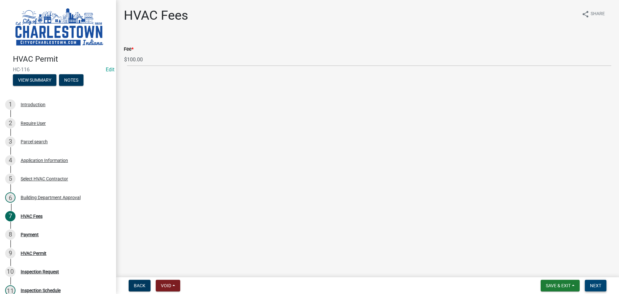
click at [594, 283] on span "Next" at bounding box center [595, 285] width 11 height 5
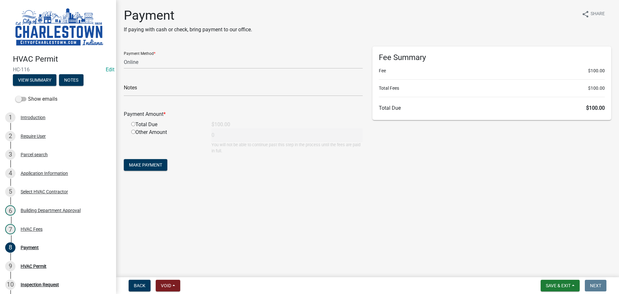
click at [133, 123] on input "radio" at bounding box center [133, 124] width 4 height 4
click at [554, 284] on span "Save & Exit" at bounding box center [558, 285] width 25 height 5
click at [545, 269] on button "Save & Exit" at bounding box center [554, 268] width 52 height 15
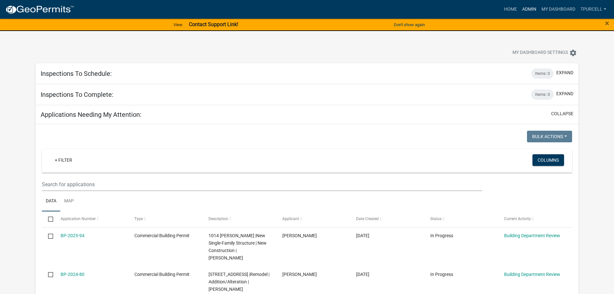
click at [529, 8] on link "Admin" at bounding box center [528, 9] width 19 height 12
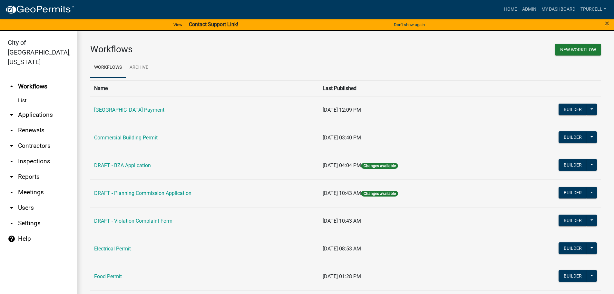
click at [28, 107] on link "arrow_drop_down Applications" at bounding box center [38, 114] width 77 height 15
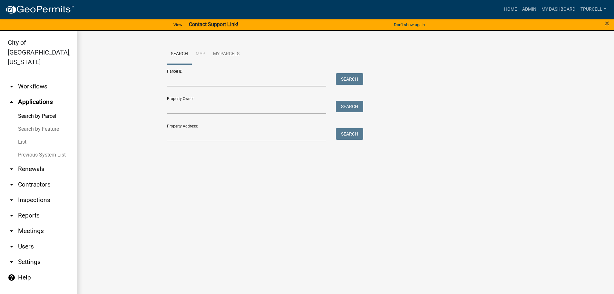
click at [22, 135] on link "List" at bounding box center [38, 141] width 77 height 13
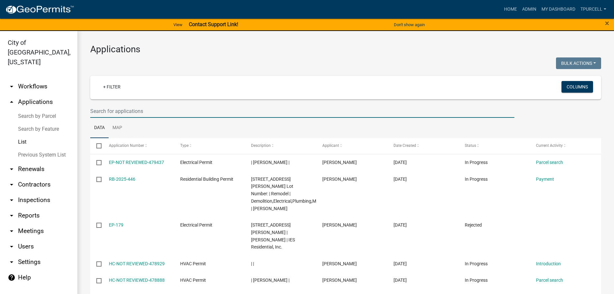
click at [114, 114] on input "text" at bounding box center [302, 110] width 424 height 13
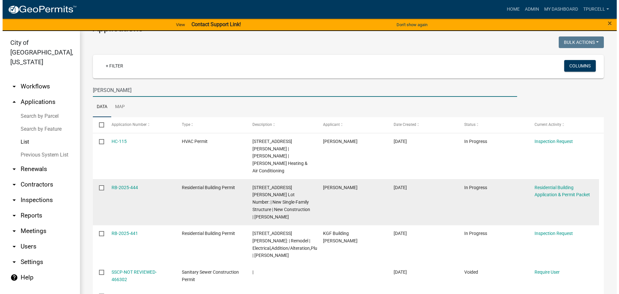
scroll to position [32, 0]
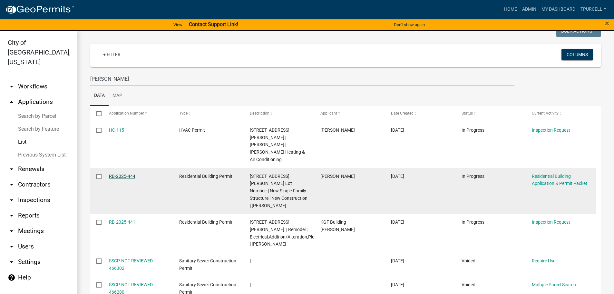
click at [125, 173] on link "RB-2025-444" at bounding box center [122, 175] width 26 height 5
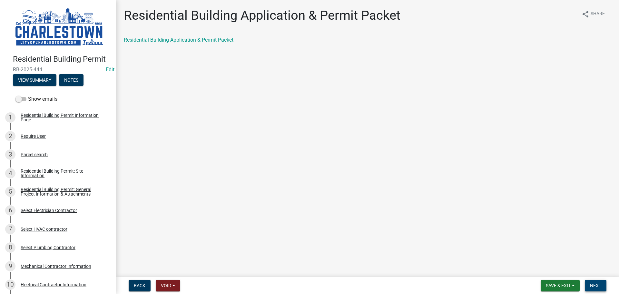
click at [592, 285] on span "Next" at bounding box center [595, 285] width 11 height 5
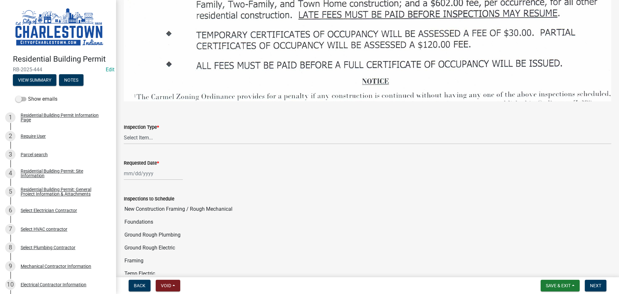
scroll to position [967, 0]
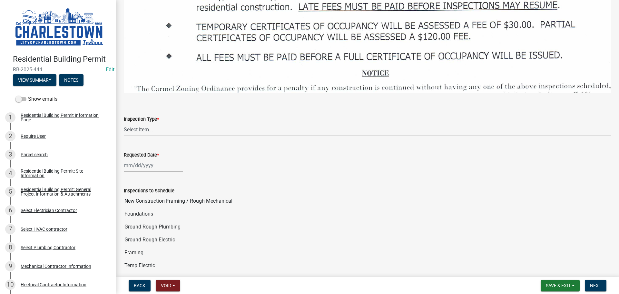
click at [135, 123] on select "Select Item... New Construction Framing / Rough Mechanical Foundations Concrete…" at bounding box center [367, 129] width 487 height 13
click at [124, 123] on select "Select Item... New Construction Framing / Rough Mechanical Foundations Concrete…" at bounding box center [367, 129] width 487 height 13
click at [154, 160] on div at bounding box center [153, 165] width 59 height 13
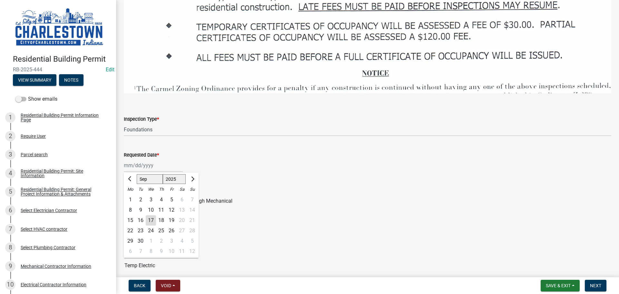
click at [170, 205] on div "12" at bounding box center [171, 210] width 10 height 10
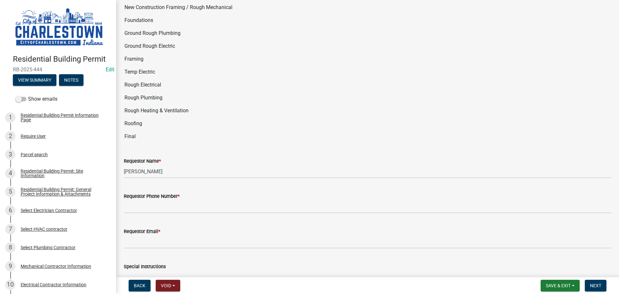
scroll to position [1192, 0]
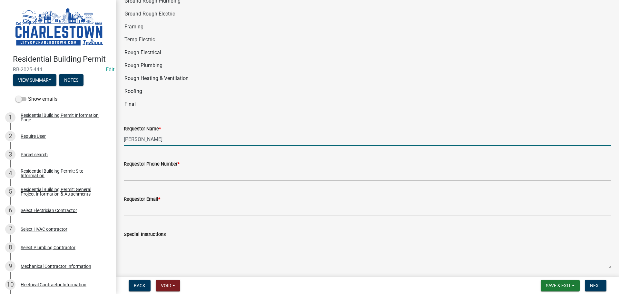
click at [161, 136] on input "[PERSON_NAME]" at bounding box center [367, 138] width 487 height 13
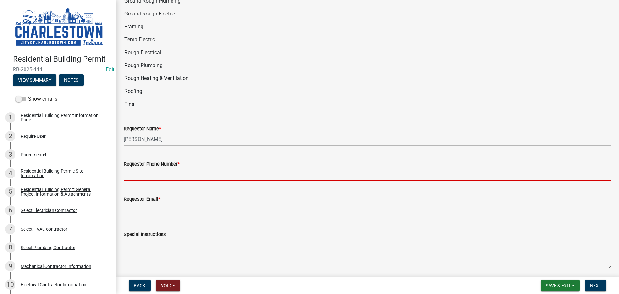
click at [134, 172] on input "Requestor Phone Number *" at bounding box center [367, 174] width 487 height 13
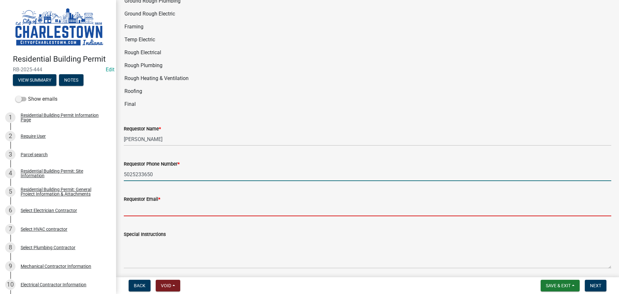
click at [160, 205] on input "Requestor Email *" at bounding box center [367, 209] width 487 height 13
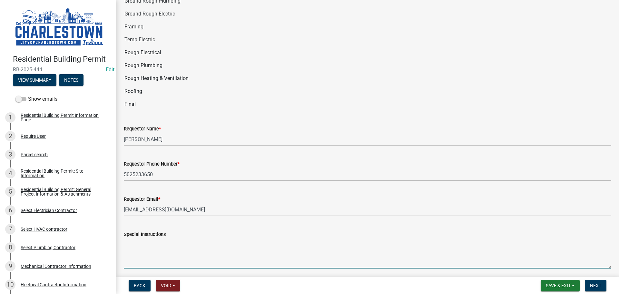
click at [165, 238] on textarea "Special Instructions" at bounding box center [367, 253] width 487 height 30
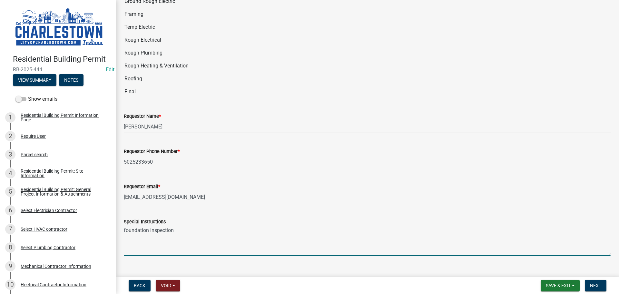
scroll to position [1212, 0]
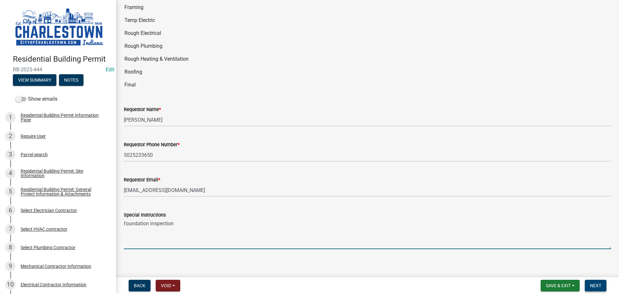
click at [599, 287] on span "Next" at bounding box center [595, 285] width 11 height 5
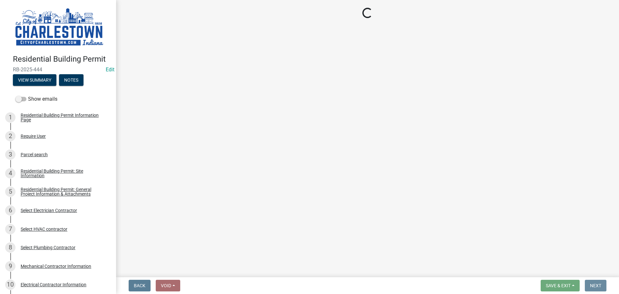
scroll to position [0, 0]
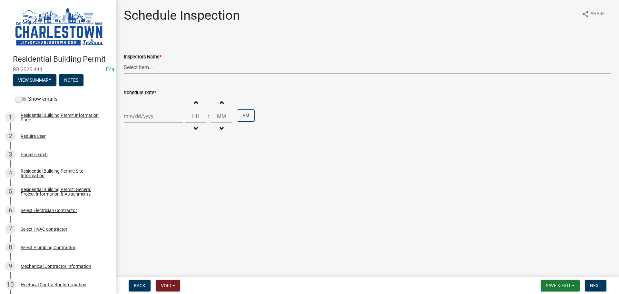
click at [150, 65] on select "Select Item... [PERSON_NAME] ([PERSON_NAME]) [PERSON_NAME] ([PERSON_NAME]) [PER…" at bounding box center [367, 67] width 487 height 13
click at [124, 61] on select "Select Item... [PERSON_NAME] ([PERSON_NAME]) [PERSON_NAME] ([PERSON_NAME]) [PER…" at bounding box center [367, 67] width 487 height 13
click at [149, 119] on div at bounding box center [153, 116] width 59 height 13
click at [170, 162] on div "12" at bounding box center [171, 161] width 10 height 10
click at [597, 285] on span "Next" at bounding box center [595, 285] width 11 height 5
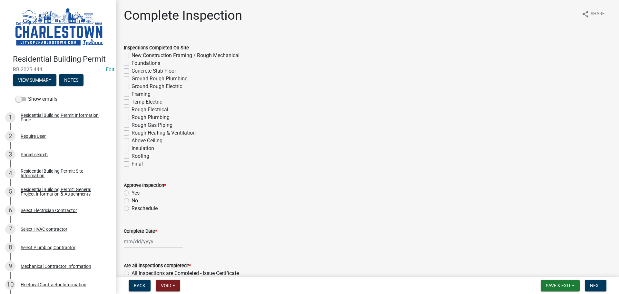
click at [131, 65] on label "Foundations" at bounding box center [145, 63] width 29 height 8
click at [131, 63] on input "Foundations" at bounding box center [133, 61] width 4 height 4
click at [131, 192] on label "Yes" at bounding box center [135, 193] width 8 height 8
click at [131, 192] on input "Yes" at bounding box center [133, 191] width 4 height 4
click at [141, 244] on div at bounding box center [153, 241] width 59 height 13
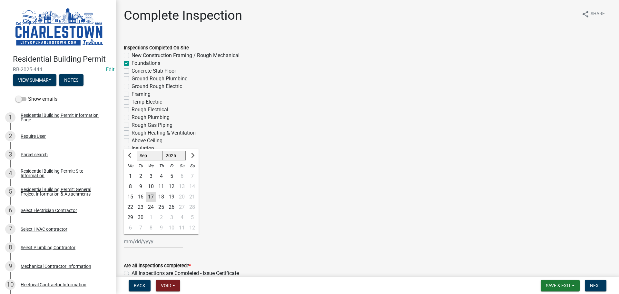
click at [172, 185] on div "12" at bounding box center [171, 186] width 10 height 10
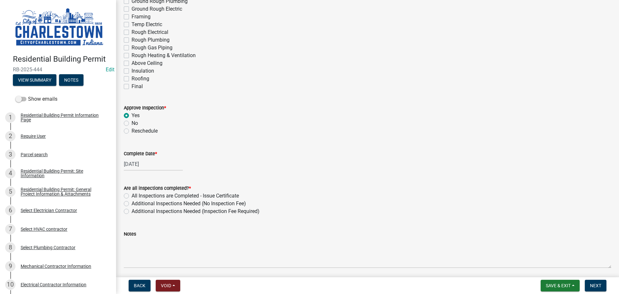
scroll to position [97, 0]
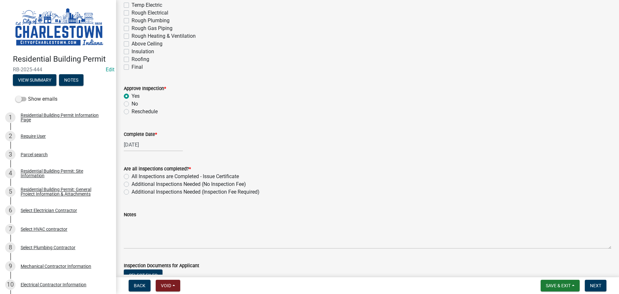
click at [131, 185] on label "Additional Inspections Needed (No Inspection Fee)" at bounding box center [188, 184] width 114 height 8
click at [131, 184] on input "Additional Inspections Needed (No Inspection Fee)" at bounding box center [133, 182] width 4 height 4
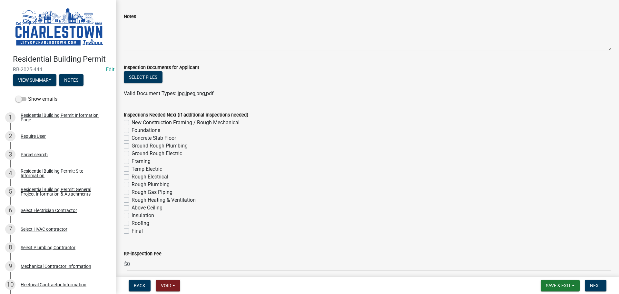
scroll to position [257, 0]
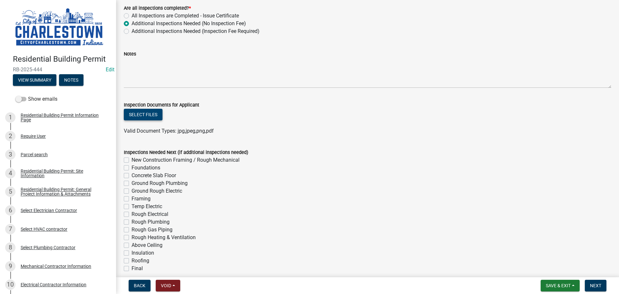
click at [153, 114] on button "Select files" at bounding box center [143, 115] width 39 height 12
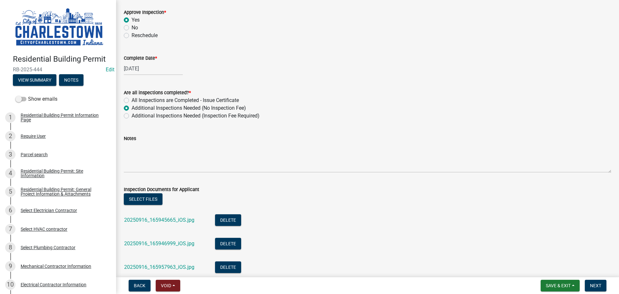
scroll to position [108, 0]
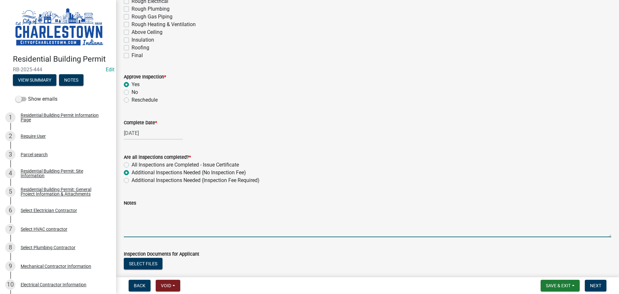
click at [141, 209] on textarea "Notes" at bounding box center [367, 222] width 487 height 30
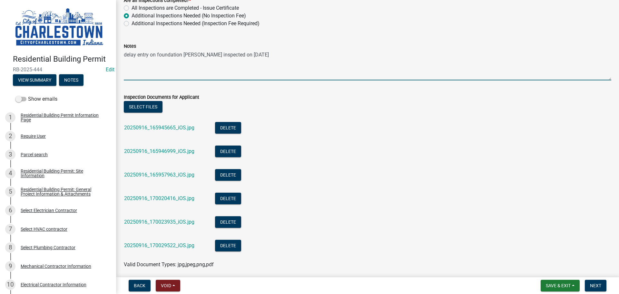
scroll to position [269, 0]
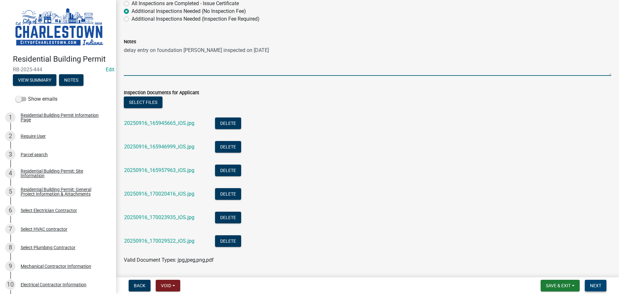
click at [595, 285] on span "Next" at bounding box center [595, 285] width 11 height 5
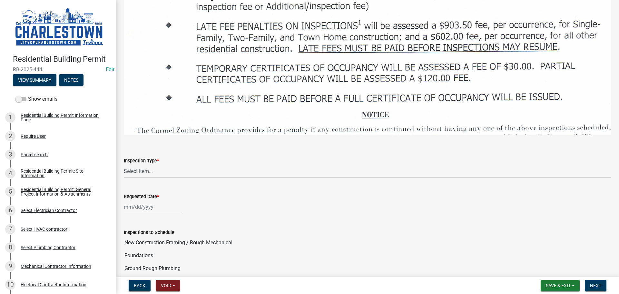
scroll to position [967, 0]
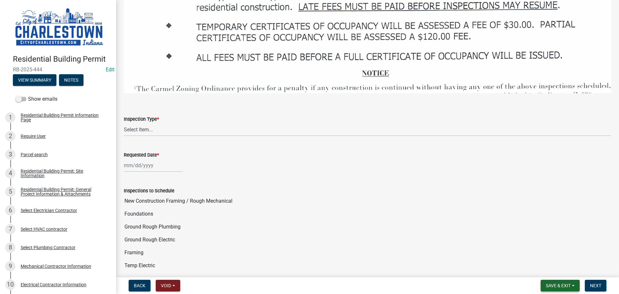
click at [560, 285] on span "Save & Exit" at bounding box center [558, 285] width 25 height 5
click at [551, 272] on button "Save & Exit" at bounding box center [554, 268] width 52 height 15
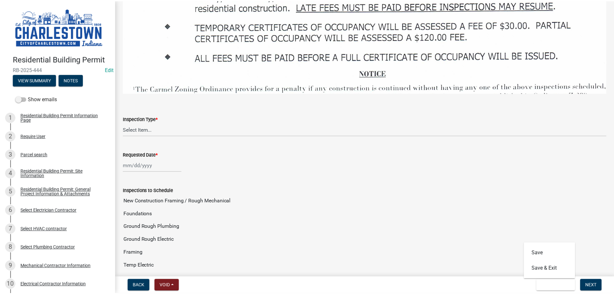
scroll to position [0, 0]
